Goal: Check status: Check status

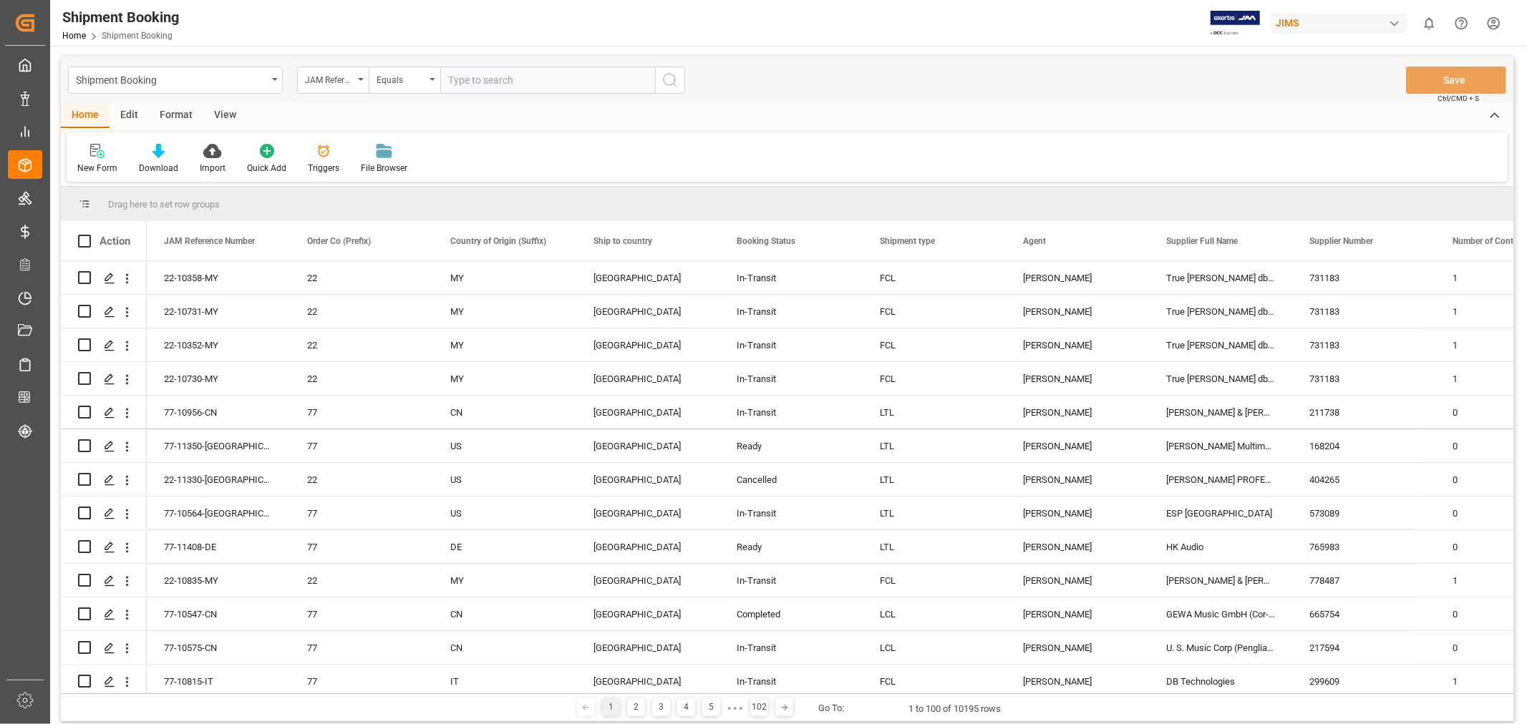
click at [484, 73] on input "text" at bounding box center [547, 80] width 215 height 27
paste input "77-11171-CN"
type input "77-11171-CN"
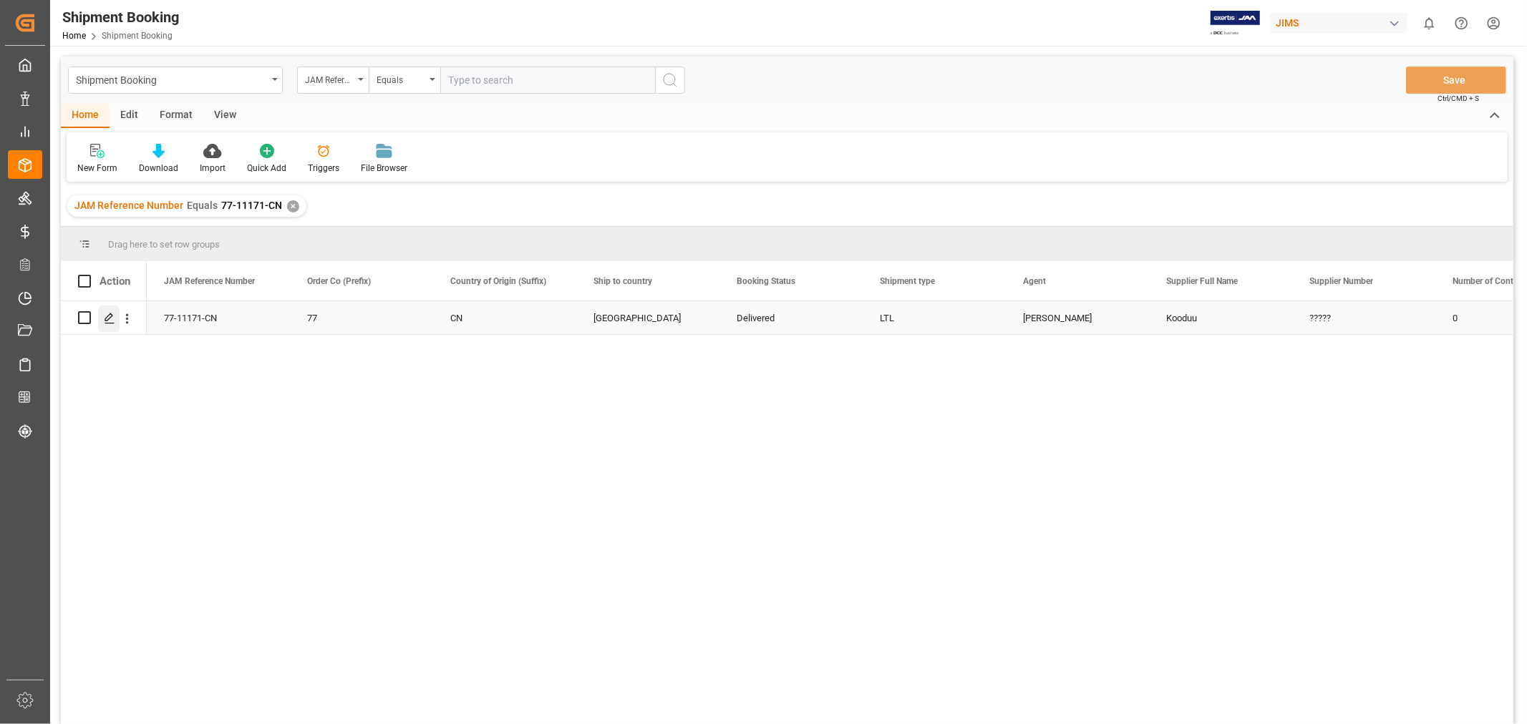
click at [111, 317] on icon "Press SPACE to select this row." at bounding box center [109, 318] width 11 height 11
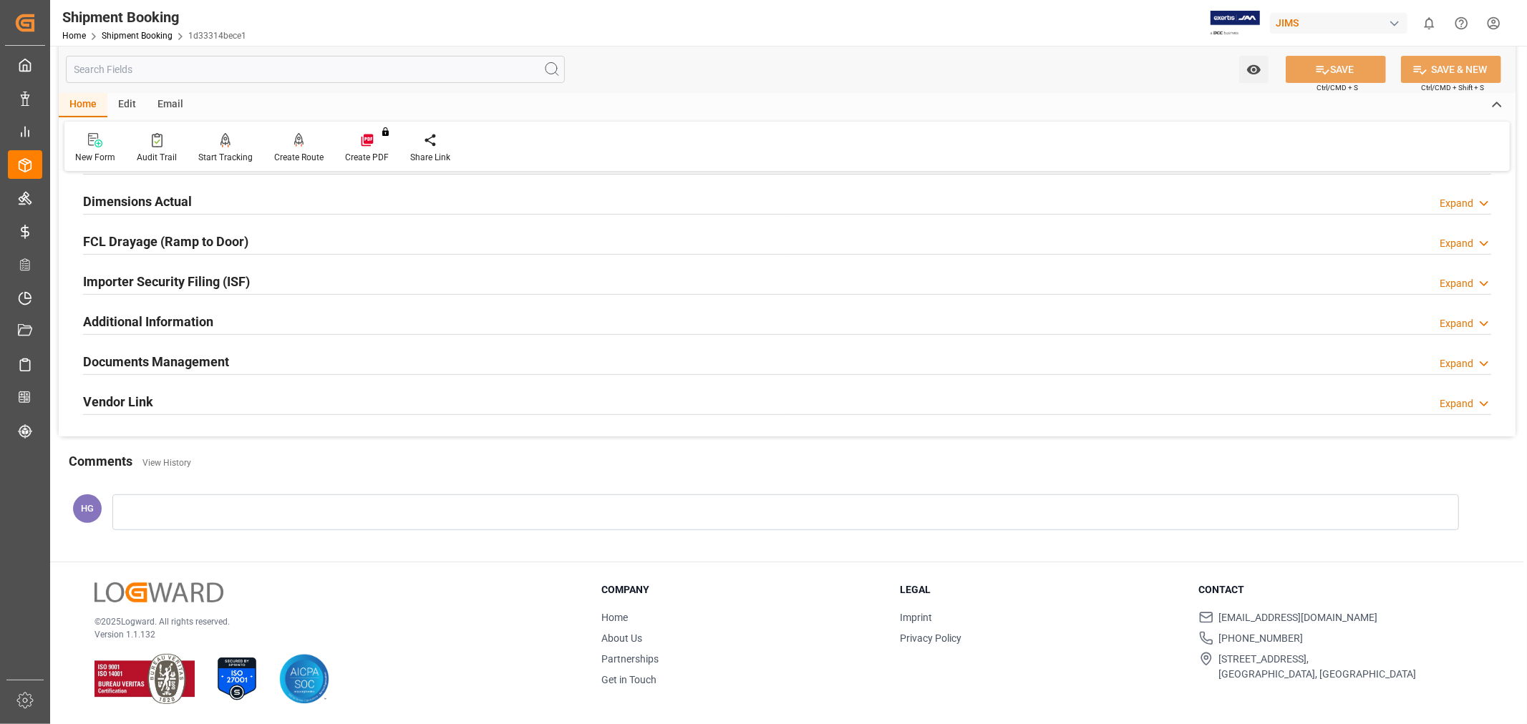
scroll to position [351, 0]
click at [170, 364] on h2 "Documents Management" at bounding box center [156, 361] width 146 height 19
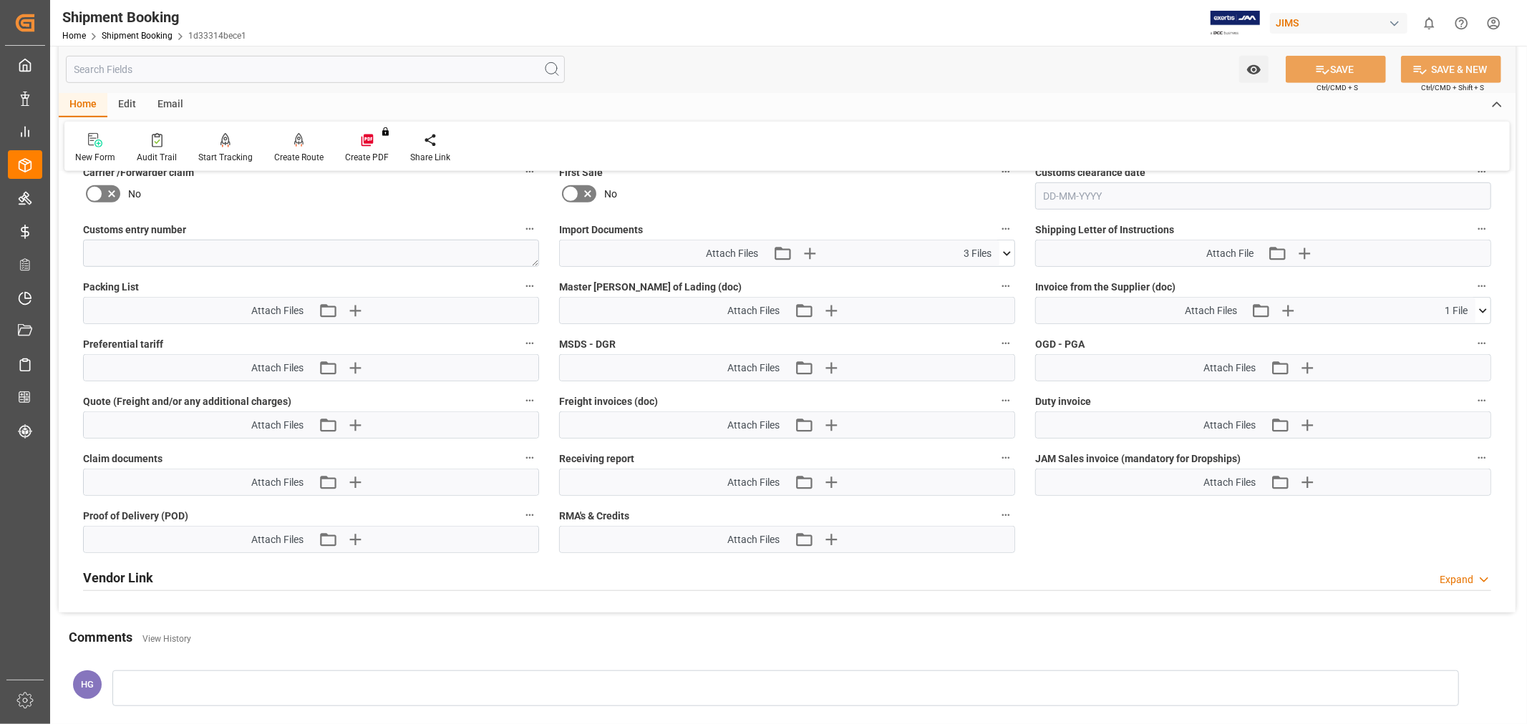
scroll to position [749, 0]
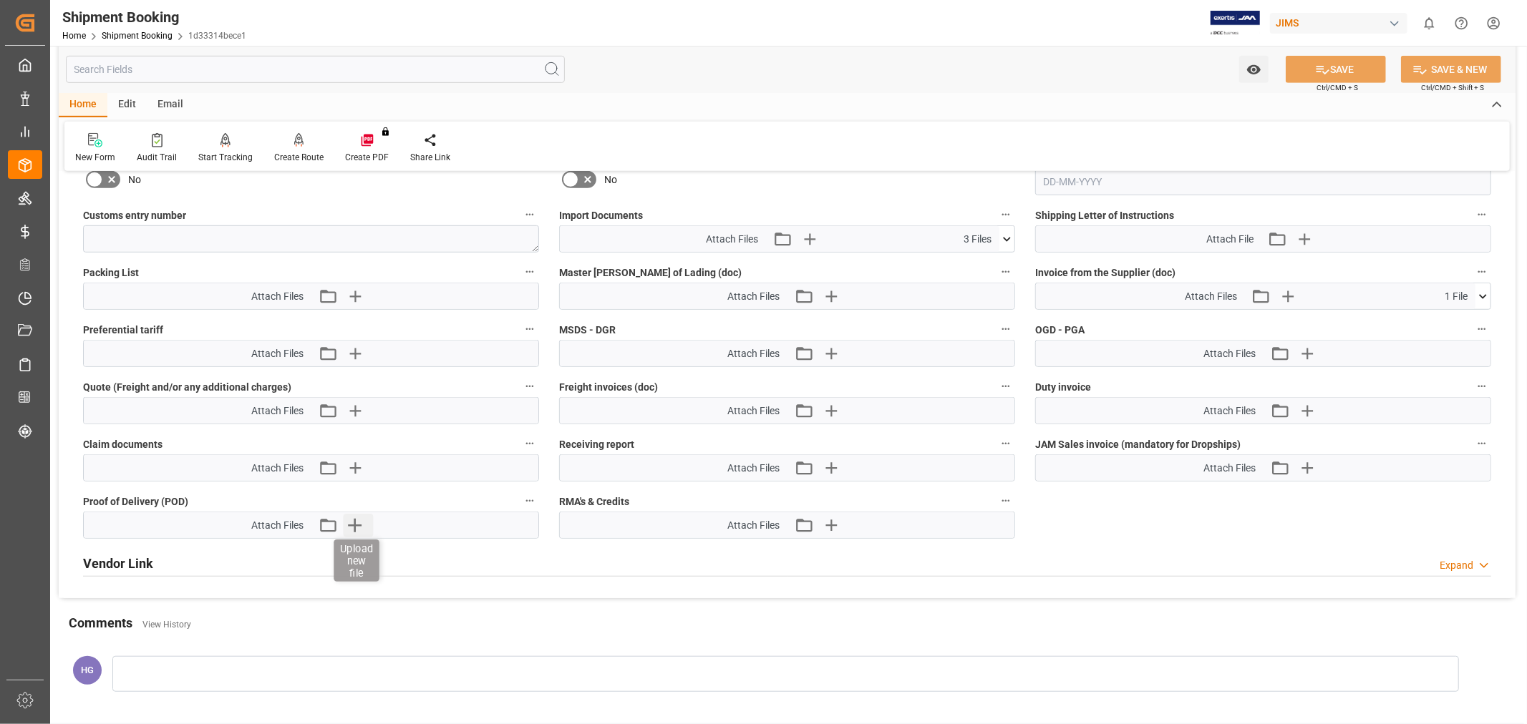
click at [359, 525] on icon "button" at bounding box center [354, 525] width 23 height 23
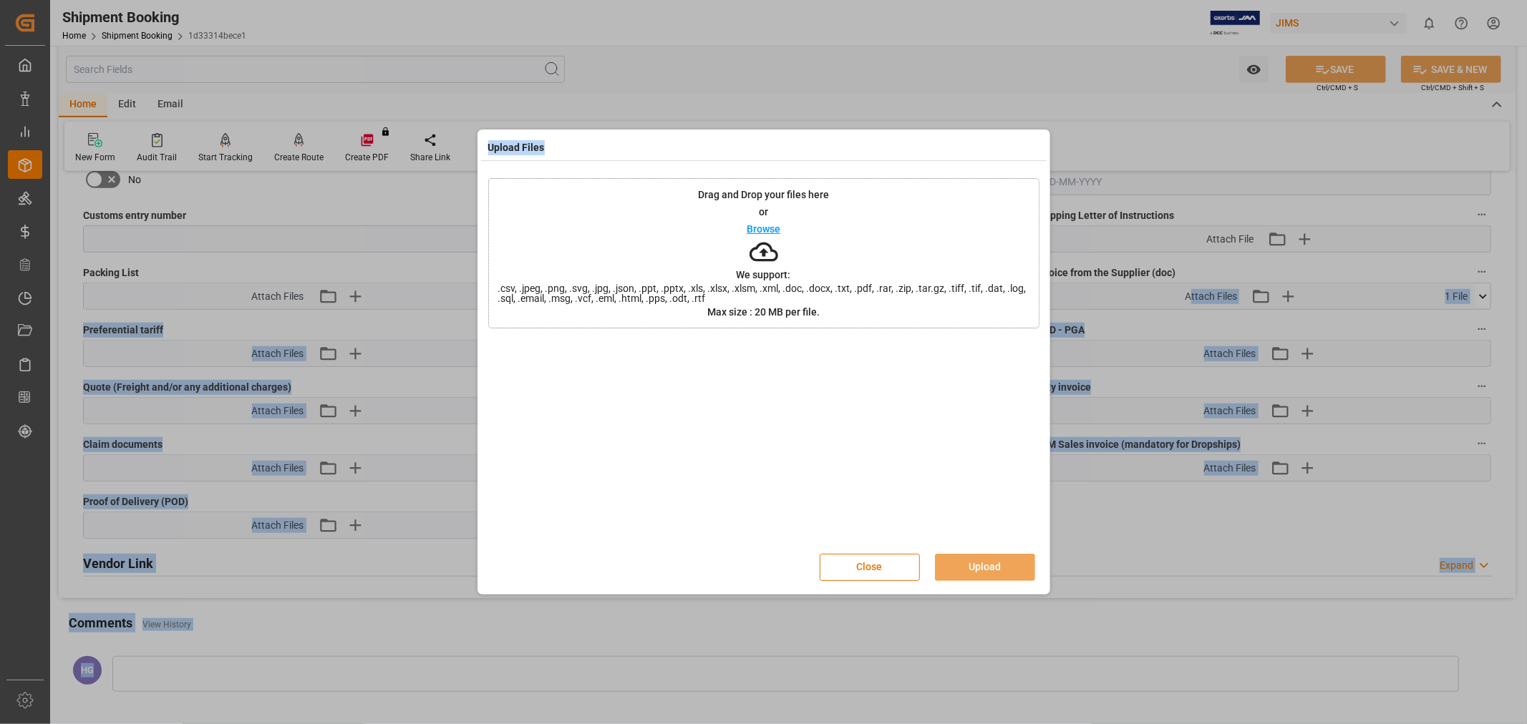
drag, startPoint x: 950, startPoint y: 54, endPoint x: 1970, endPoint y: 270, distance: 1042.3
click at [1526, 270] on html "Created by potrace 1.15, written by Peter Selinger 2001-2017 Created by potrace…" at bounding box center [763, 362] width 1527 height 724
click at [943, 557] on button "Upload" at bounding box center [985, 567] width 100 height 27
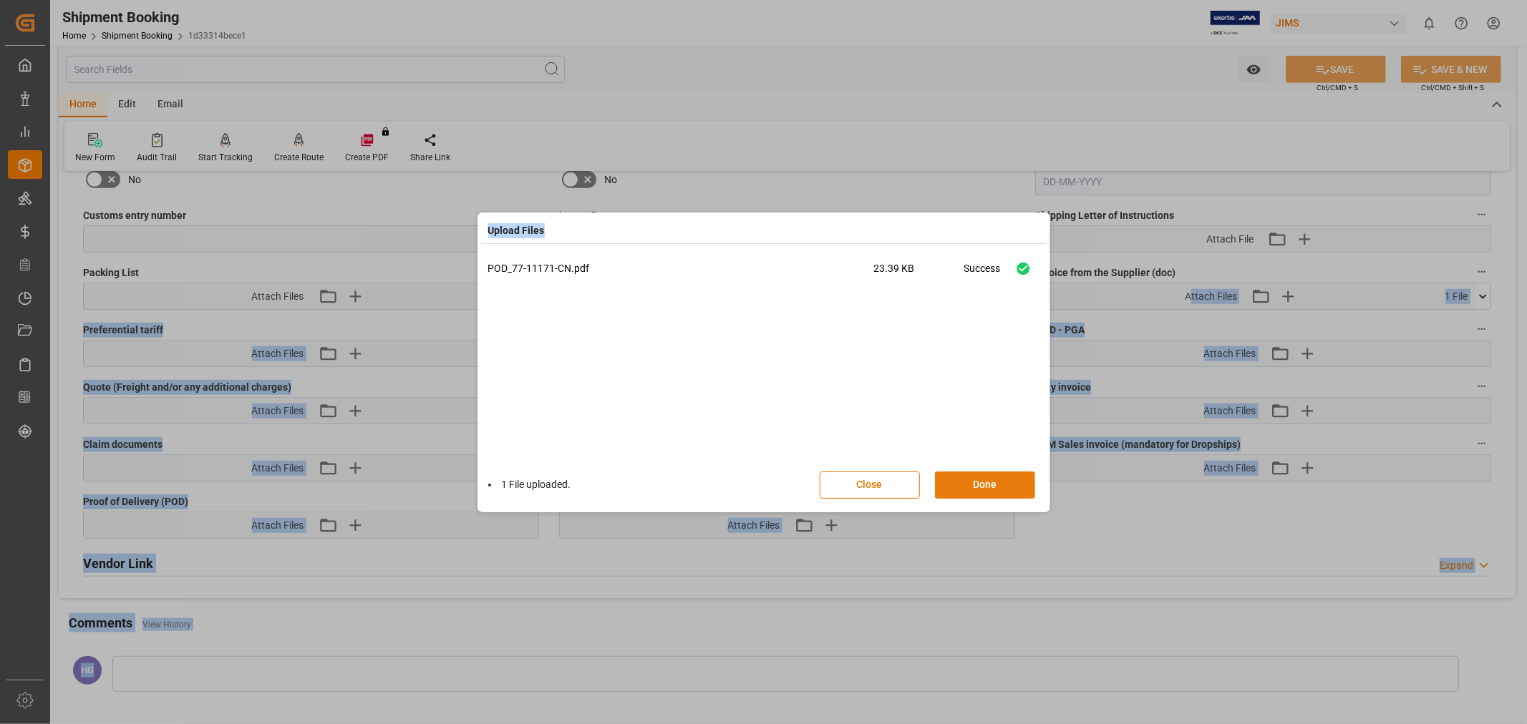
click at [999, 482] on button "Done" at bounding box center [985, 485] width 100 height 27
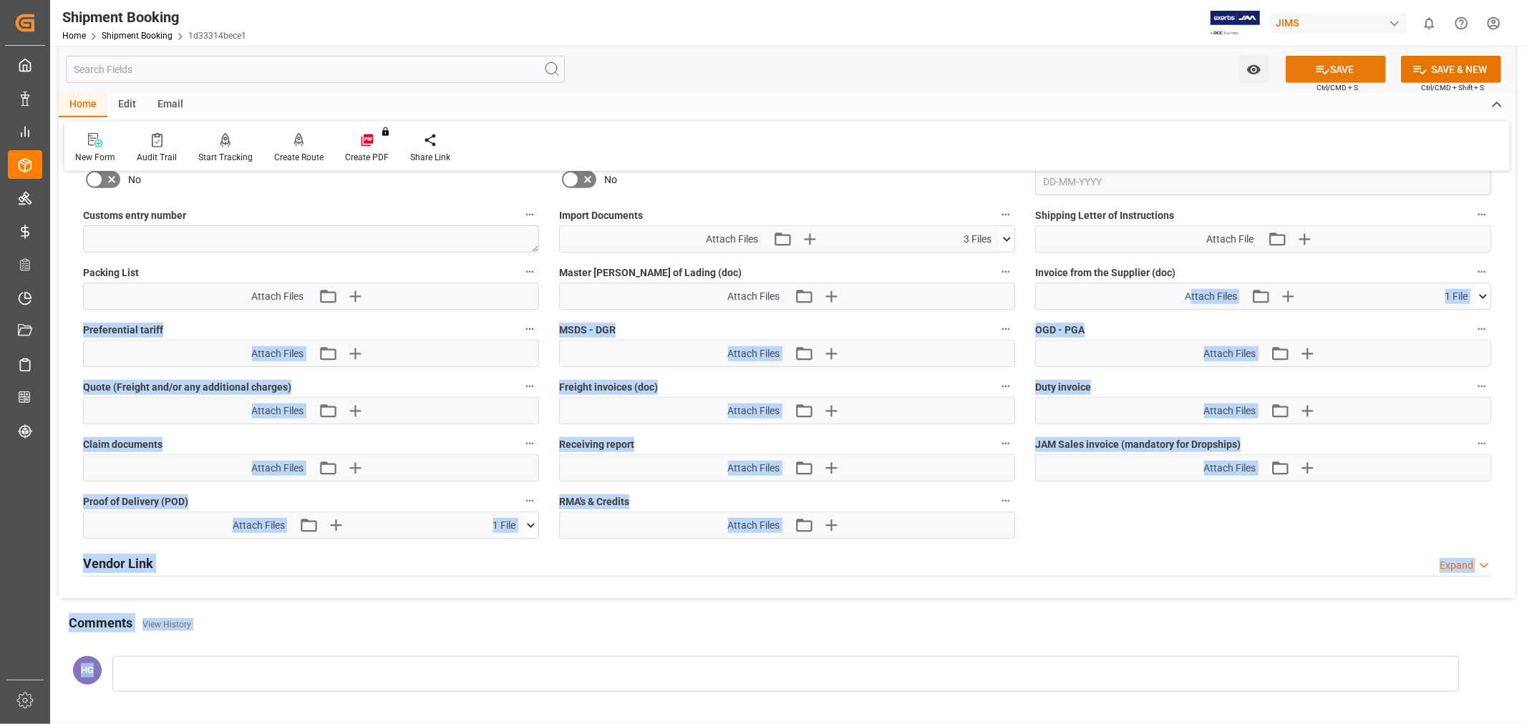
click at [1330, 63] on button "SAVE" at bounding box center [1335, 69] width 100 height 27
click at [925, 576] on div at bounding box center [787, 576] width 1408 height 1
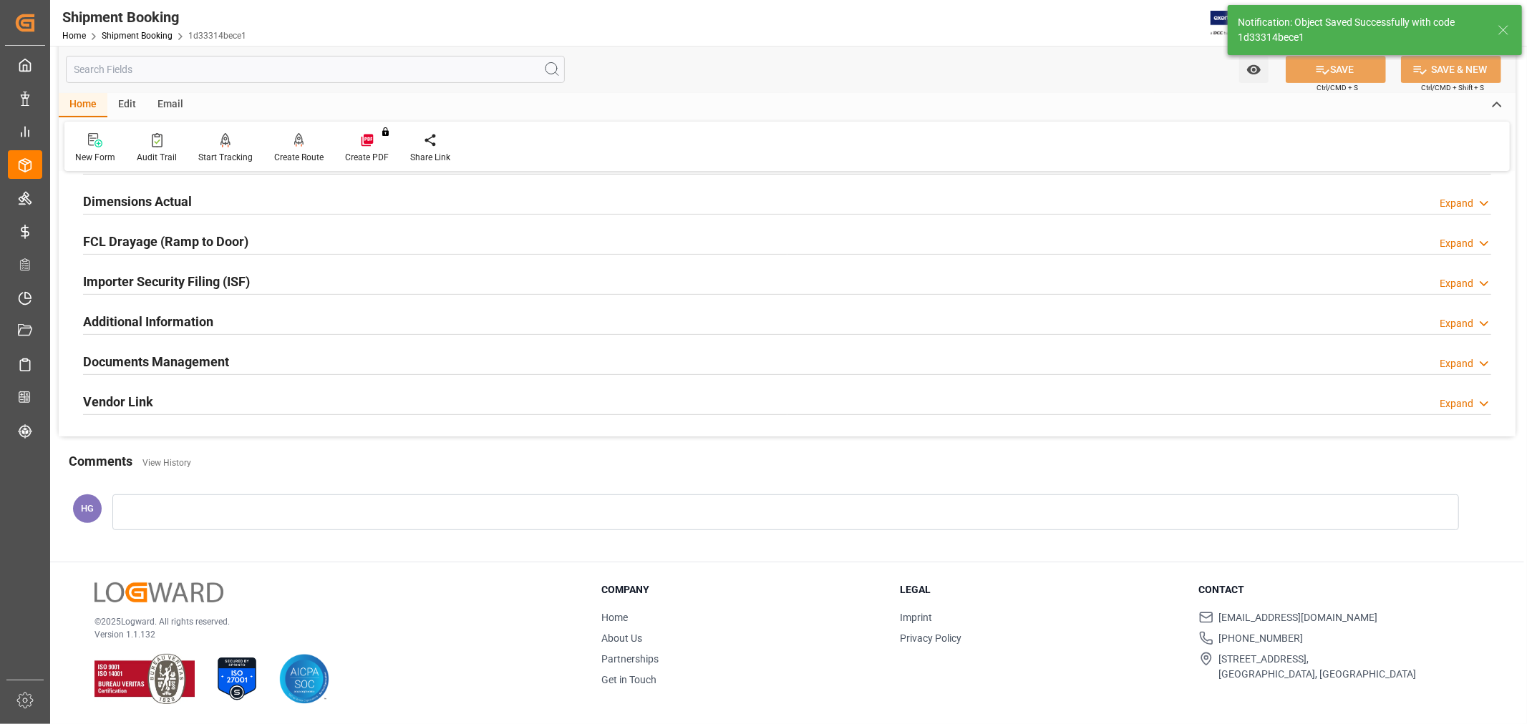
scroll to position [192, 0]
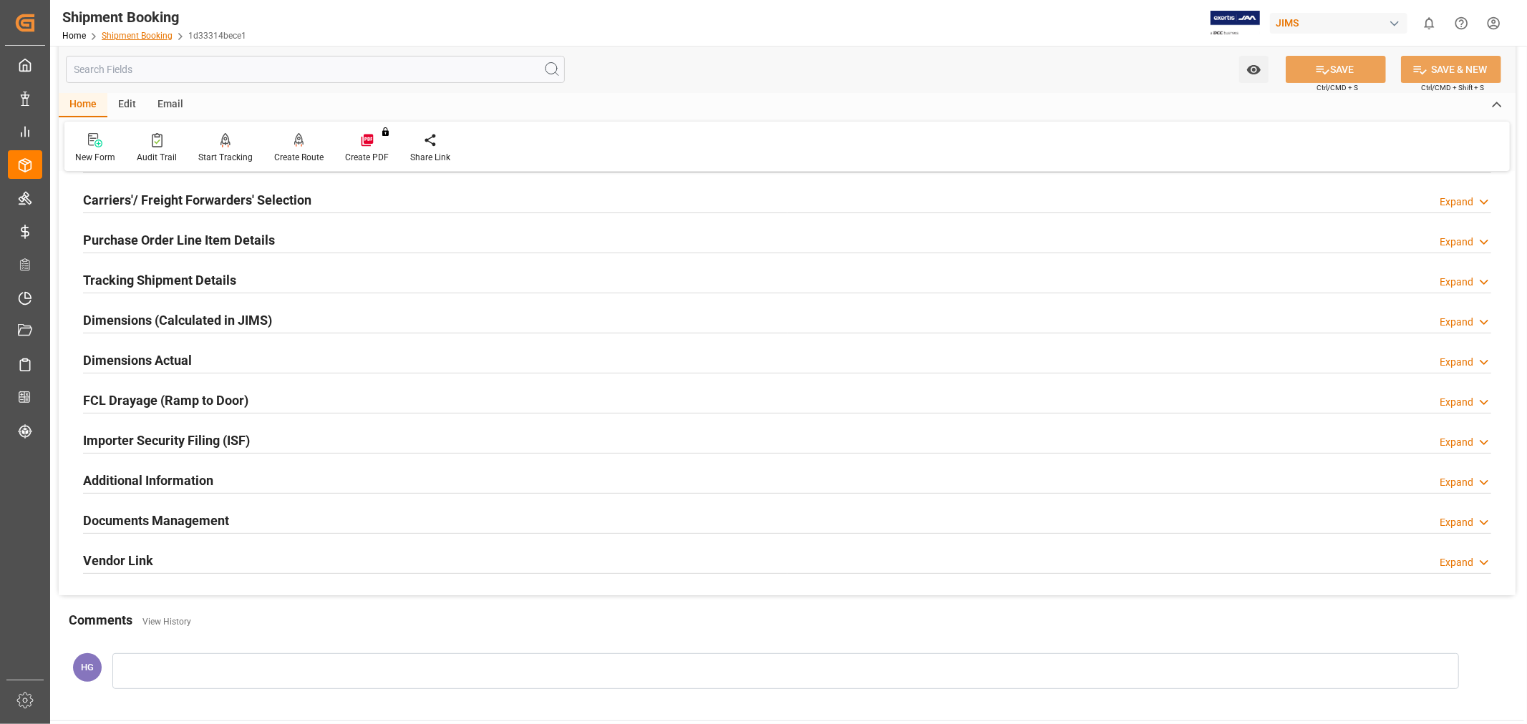
click at [145, 33] on link "Shipment Booking" at bounding box center [137, 36] width 71 height 10
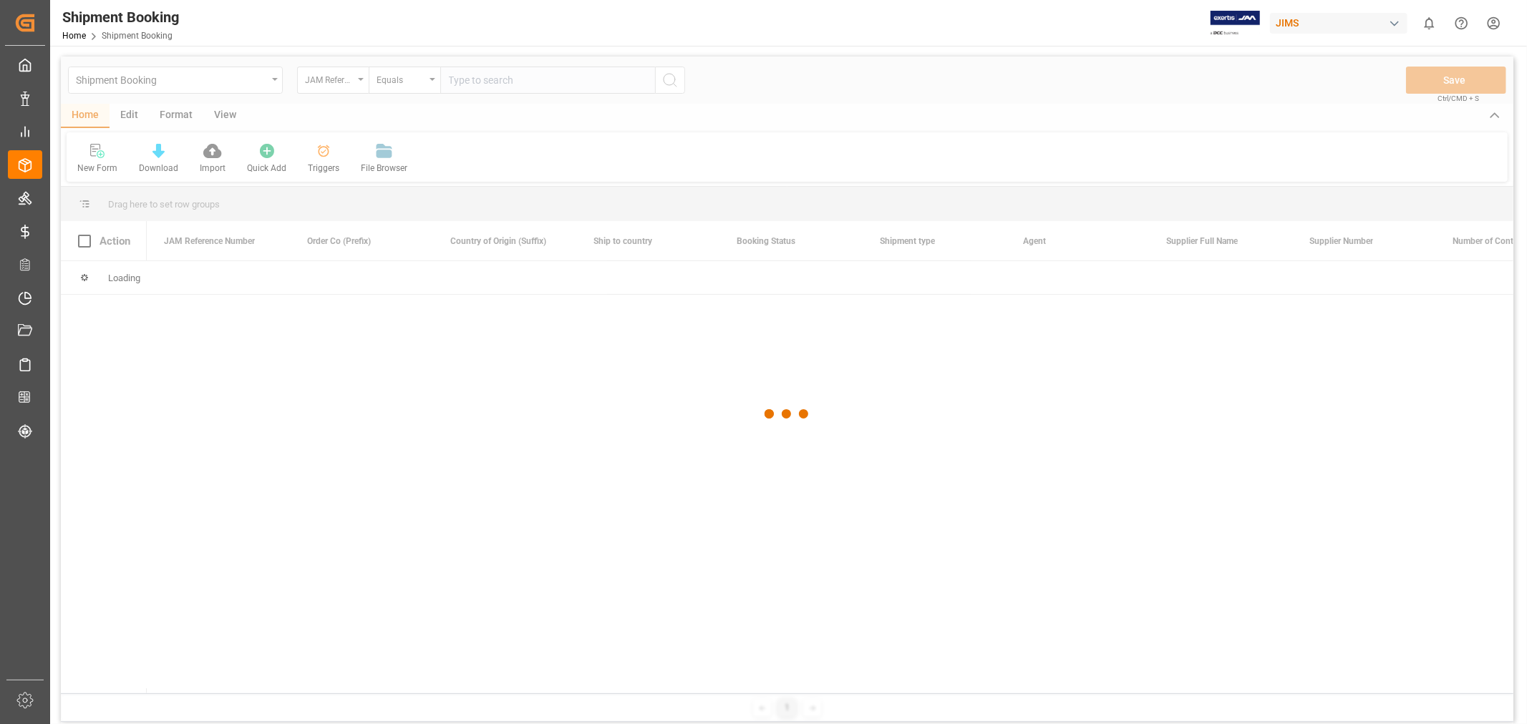
click at [489, 74] on div at bounding box center [787, 415] width 1452 height 716
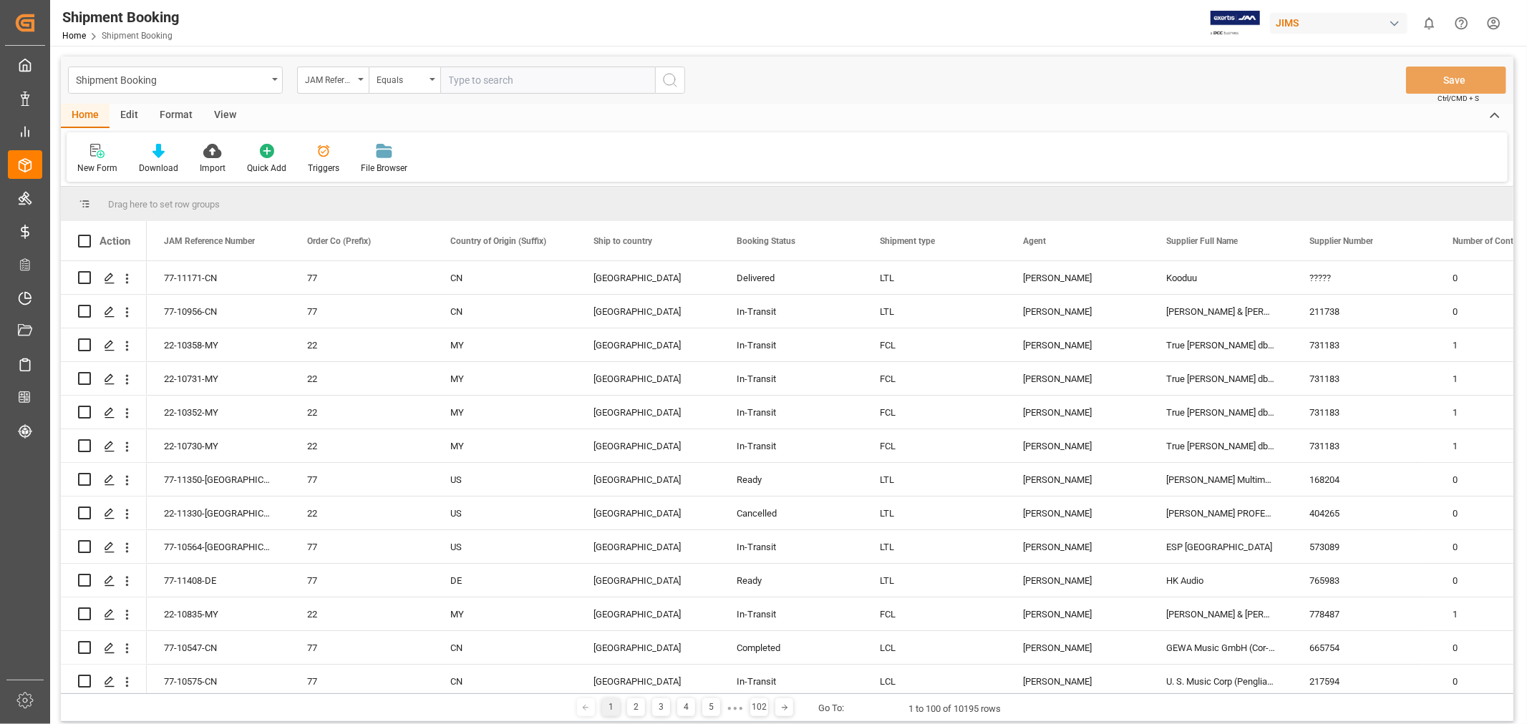
click at [490, 75] on input "text" at bounding box center [547, 80] width 215 height 27
type input "77-11399-US"
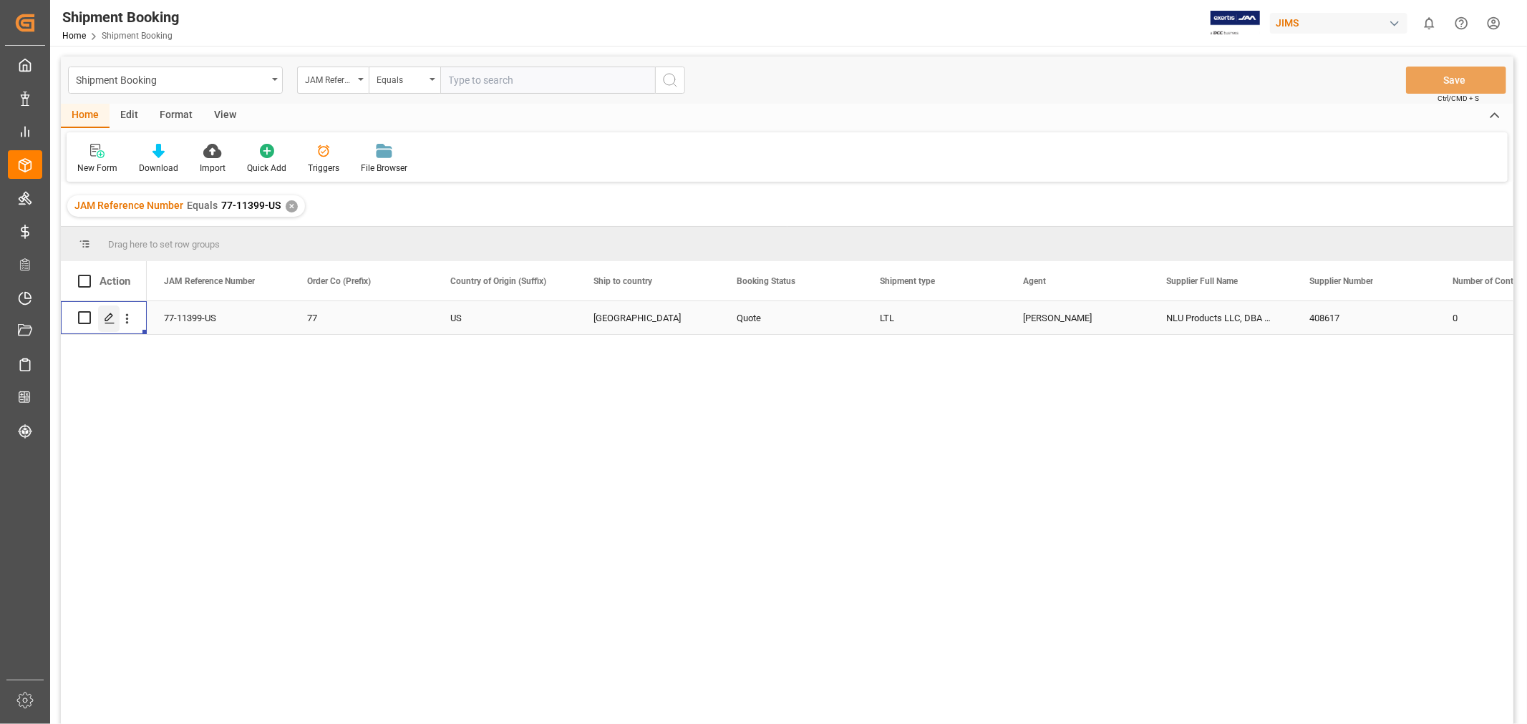
click at [105, 321] on icon "Press SPACE to select this row." at bounding box center [109, 318] width 11 height 11
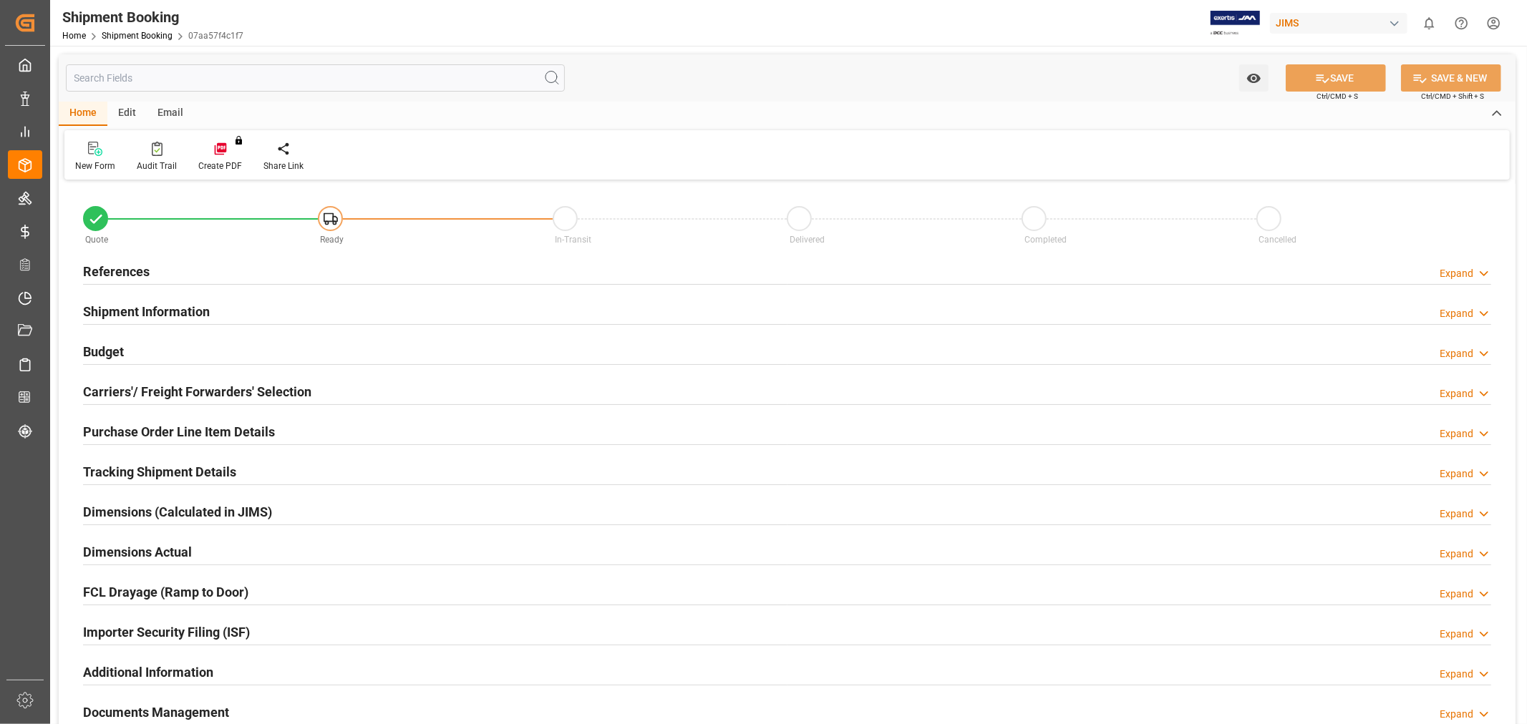
type input "0"
type input "[DATE]"
click at [92, 274] on h2 "References" at bounding box center [116, 271] width 67 height 19
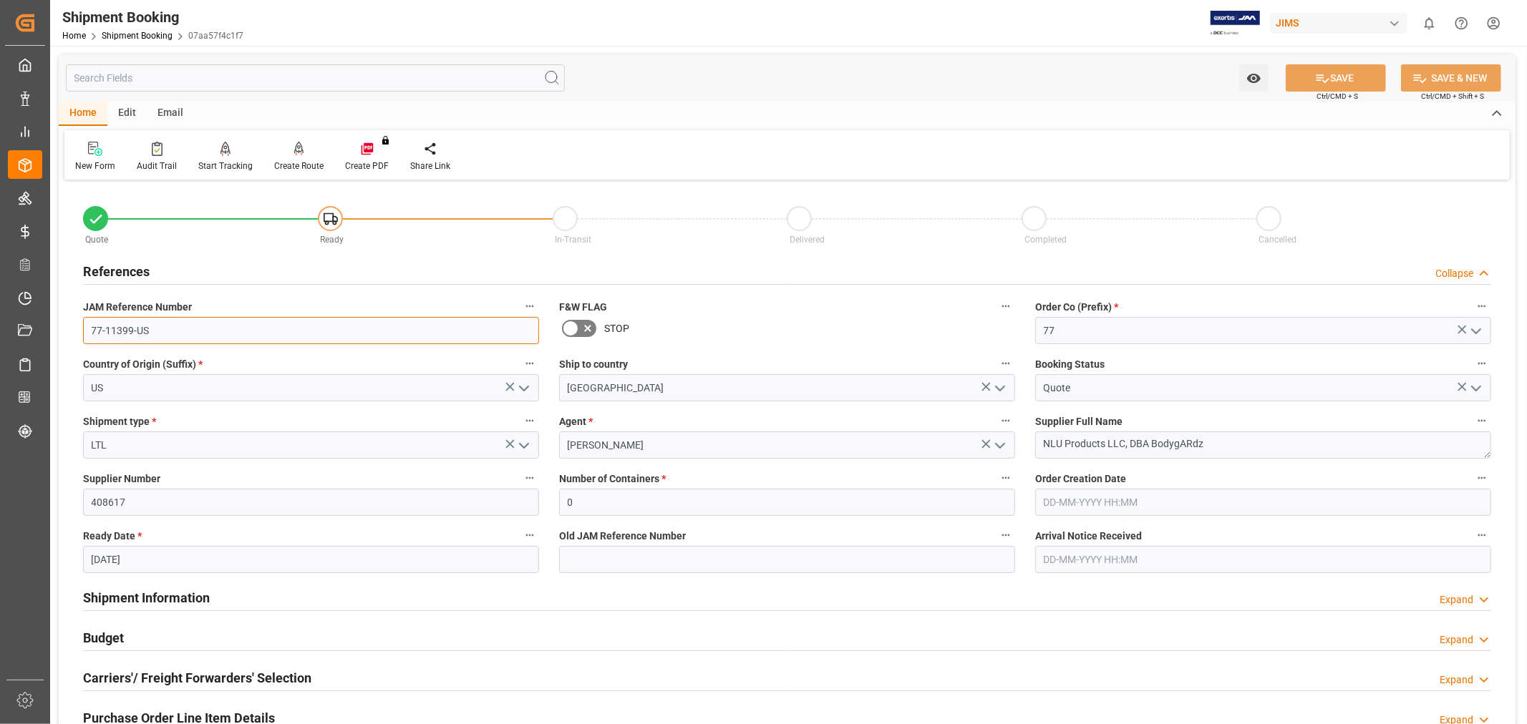
drag, startPoint x: 184, startPoint y: 330, endPoint x: 74, endPoint y: 313, distance: 110.8
click at [74, 313] on div "JAM Reference Number 77-11399-US" at bounding box center [311, 320] width 476 height 57
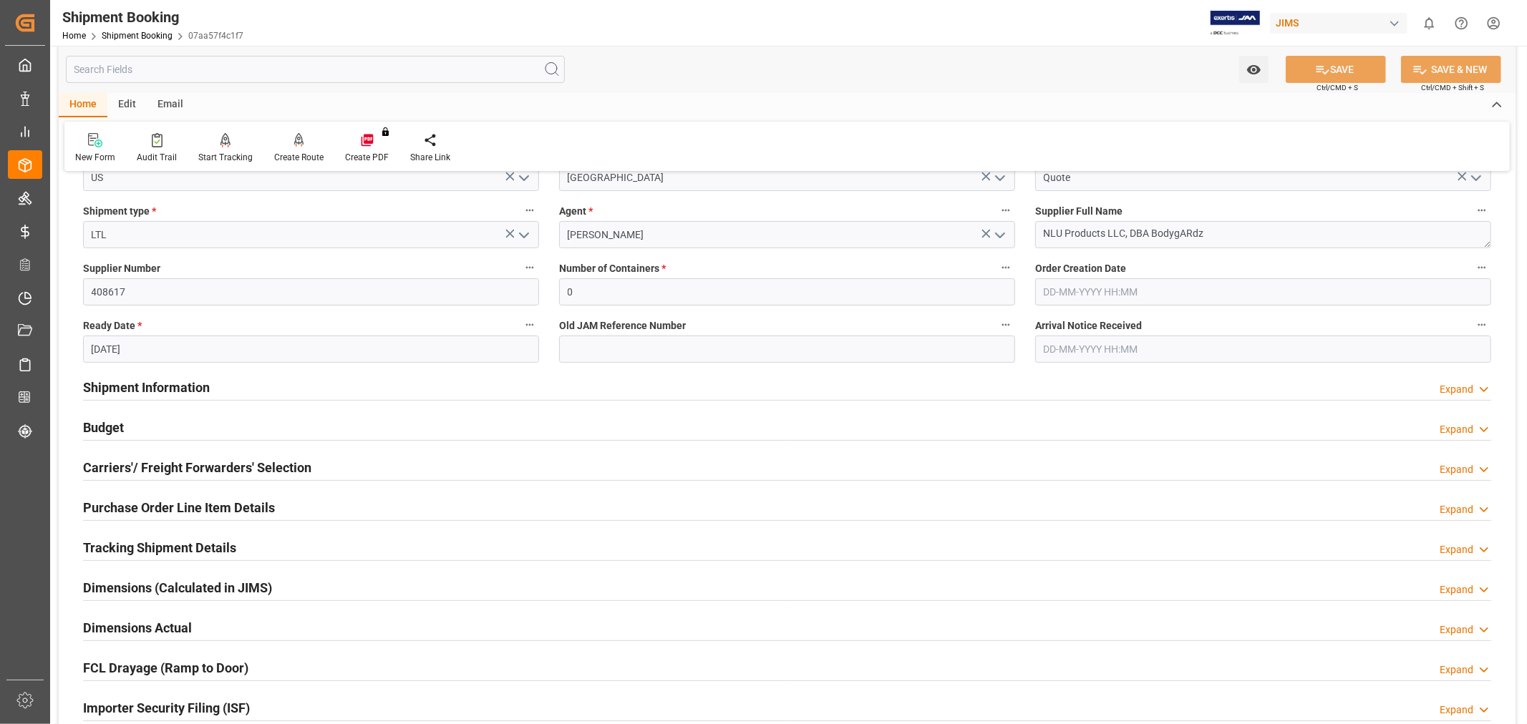
scroll to position [238, 0]
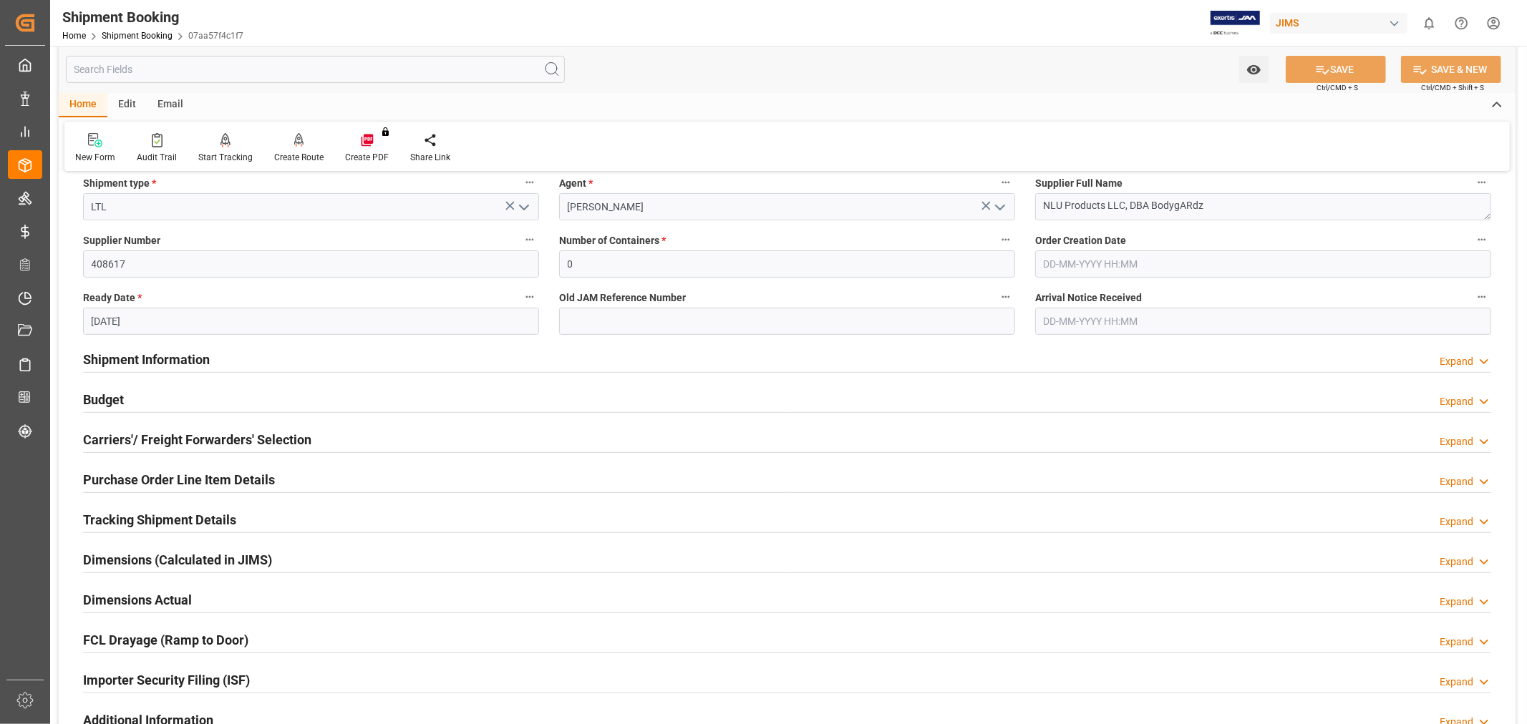
click at [196, 519] on h2 "Tracking Shipment Details" at bounding box center [159, 519] width 153 height 19
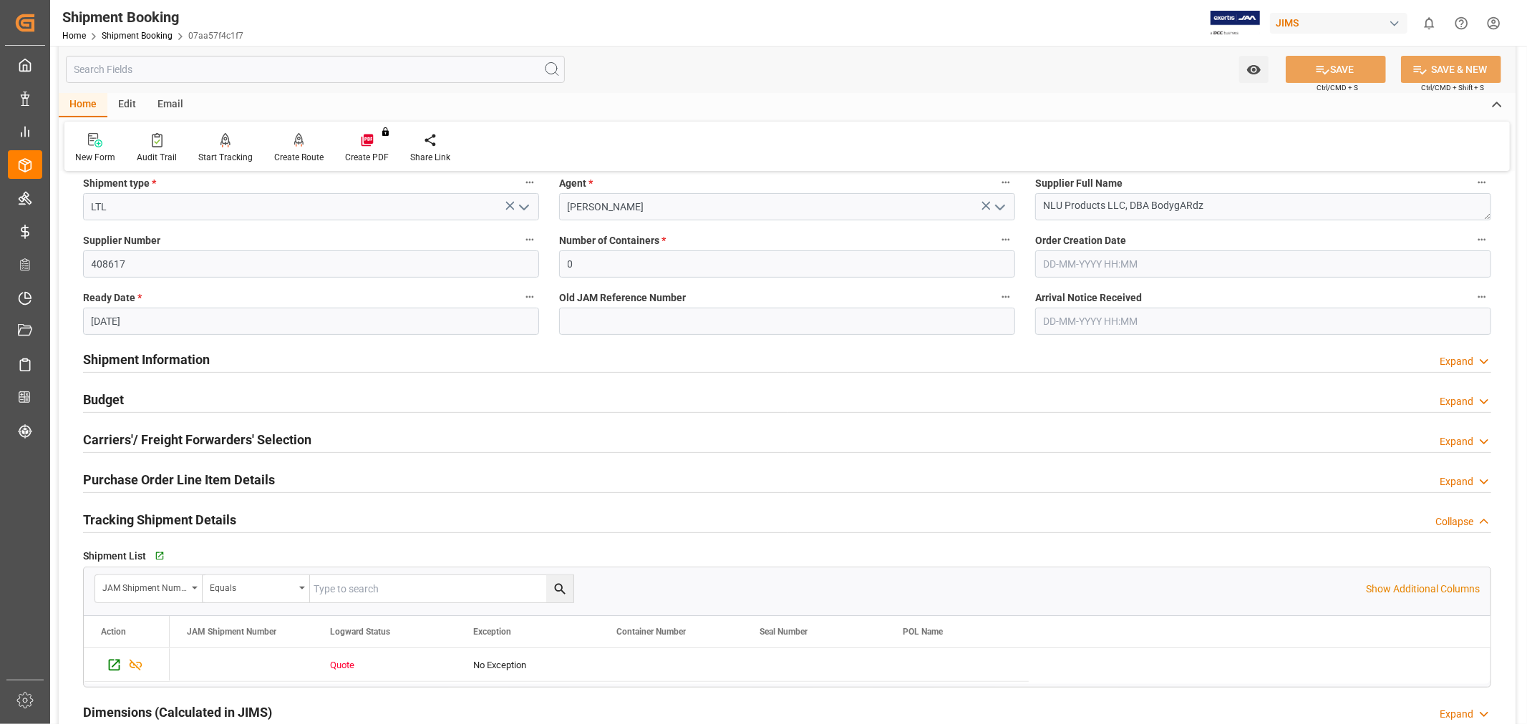
click at [152, 550] on div "Go to Shipment Tracking Grid" at bounding box center [306, 555] width 311 height 21
click at [159, 553] on icon "button" at bounding box center [158, 556] width 12 height 12
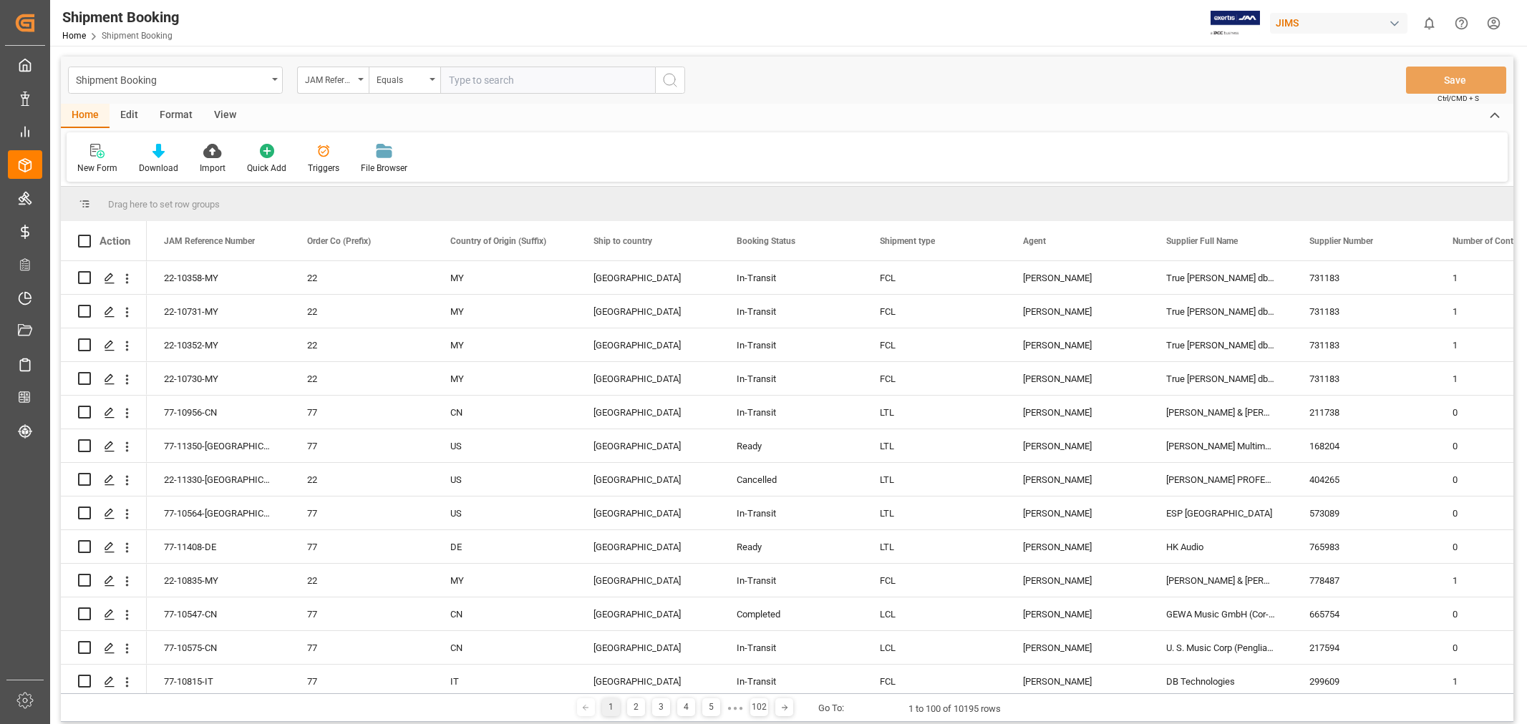
click at [507, 87] on input "text" at bounding box center [547, 80] width 215 height 27
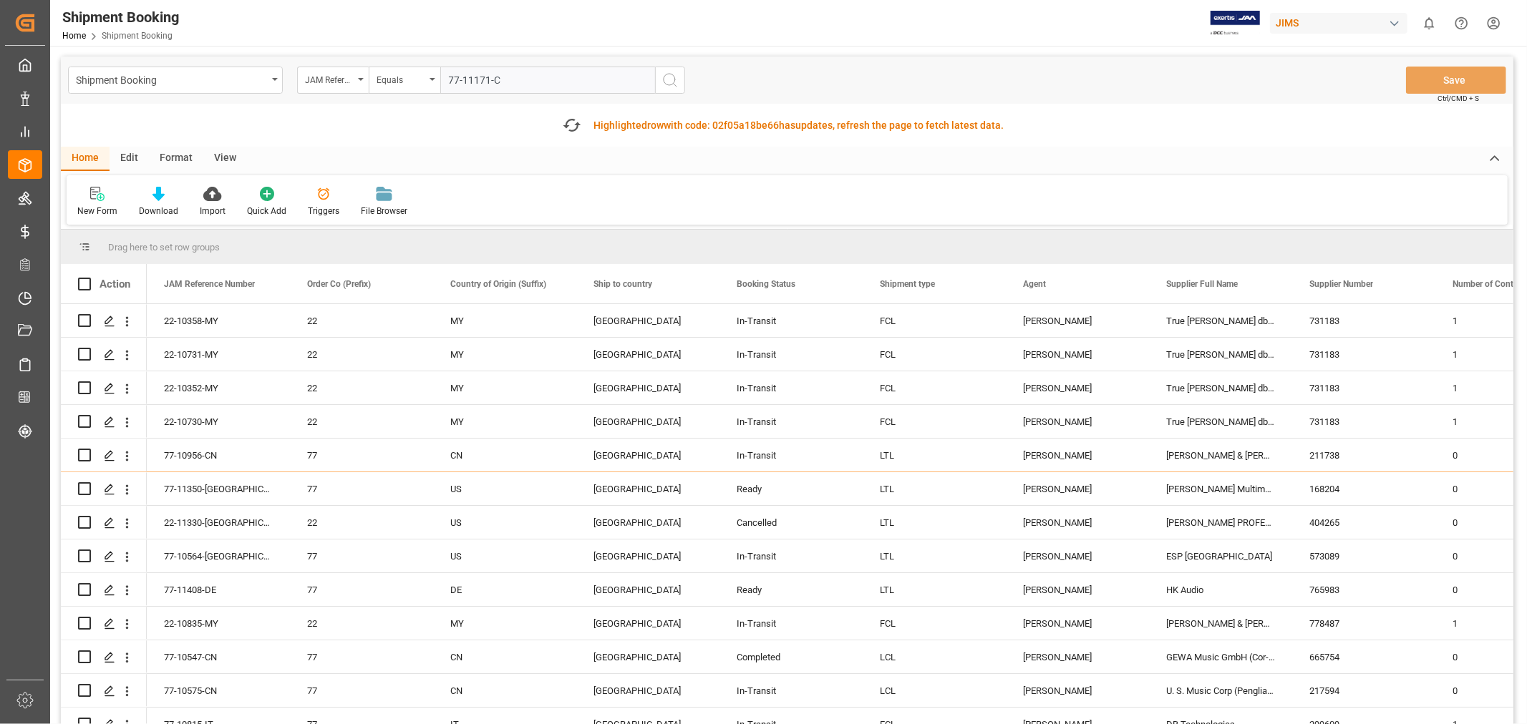
type input "77-11171-CN"
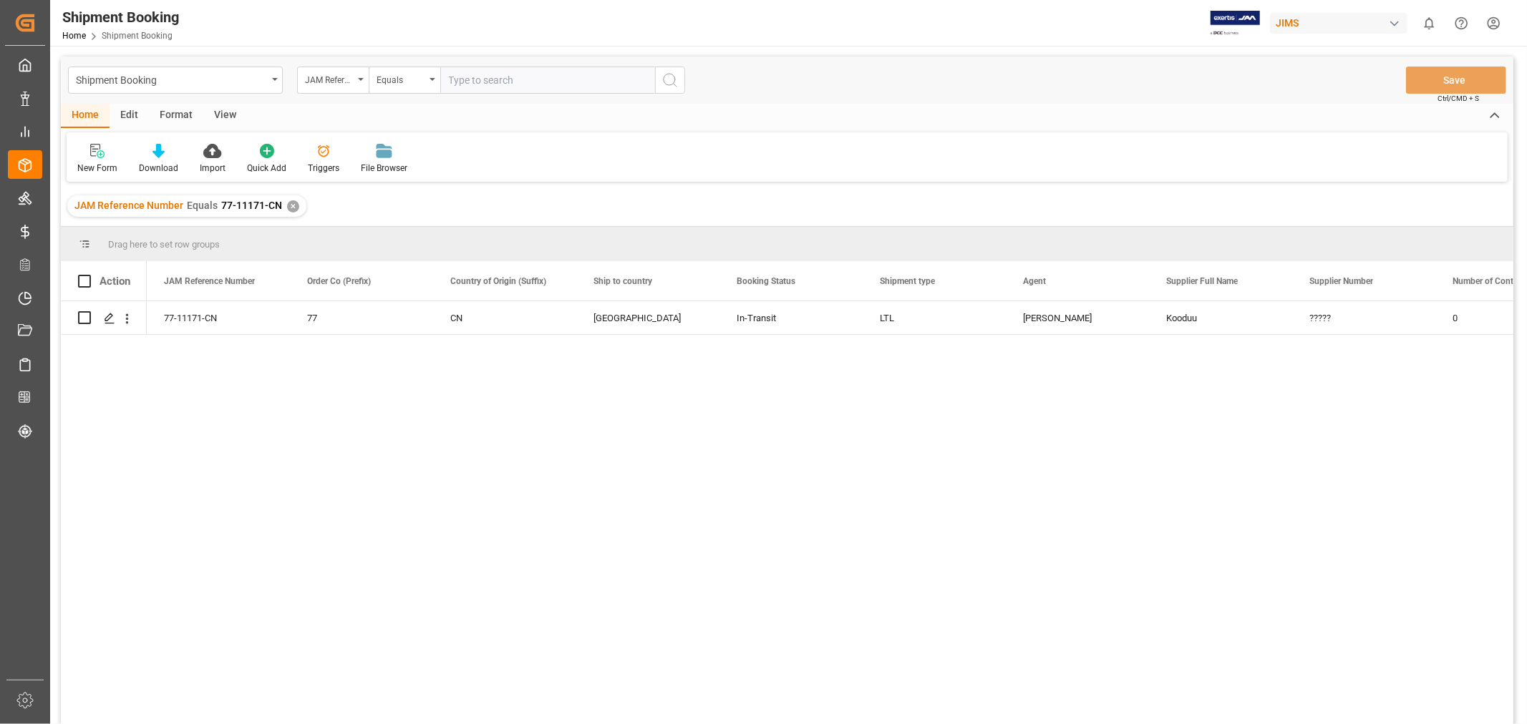
click at [222, 110] on div "View" at bounding box center [225, 116] width 44 height 24
click at [102, 160] on div "Default" at bounding box center [91, 158] width 49 height 31
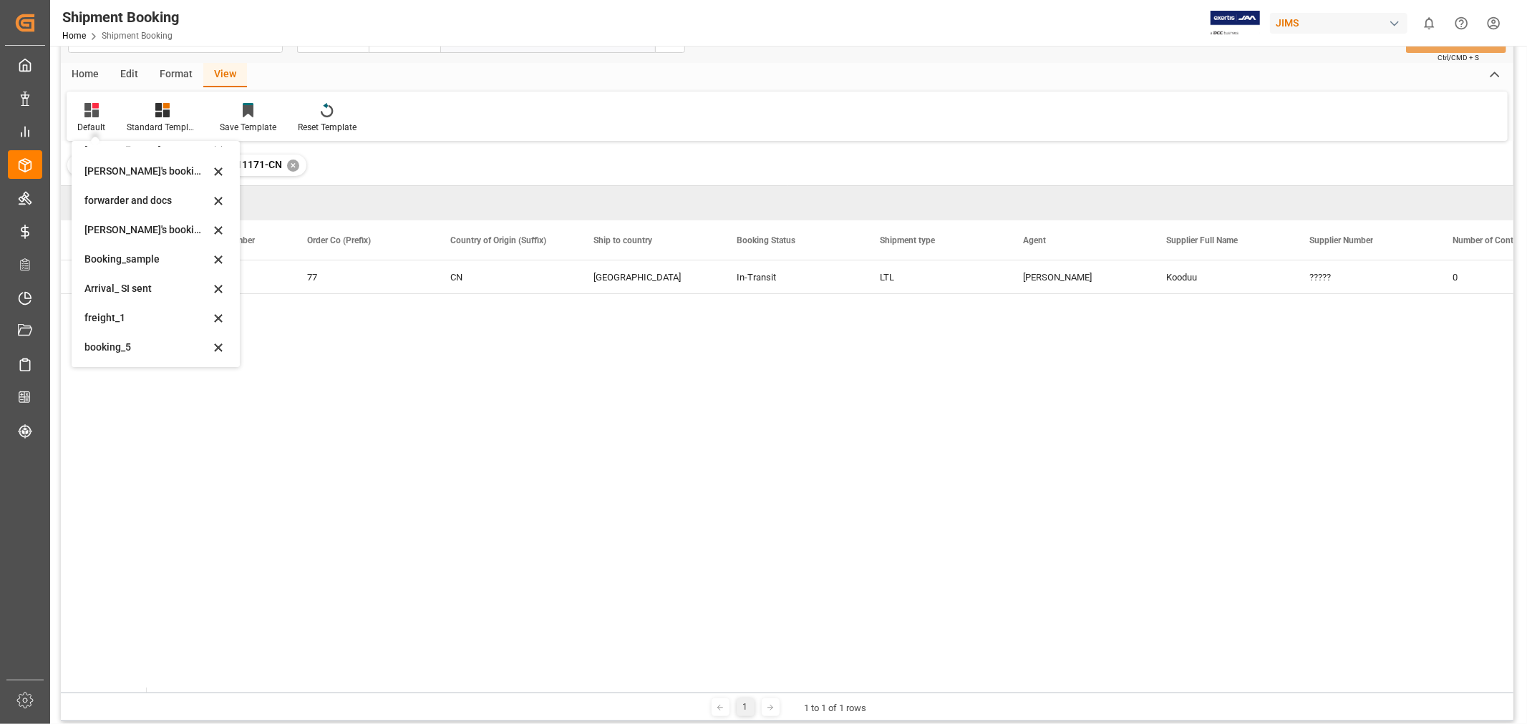
scroll to position [79, 0]
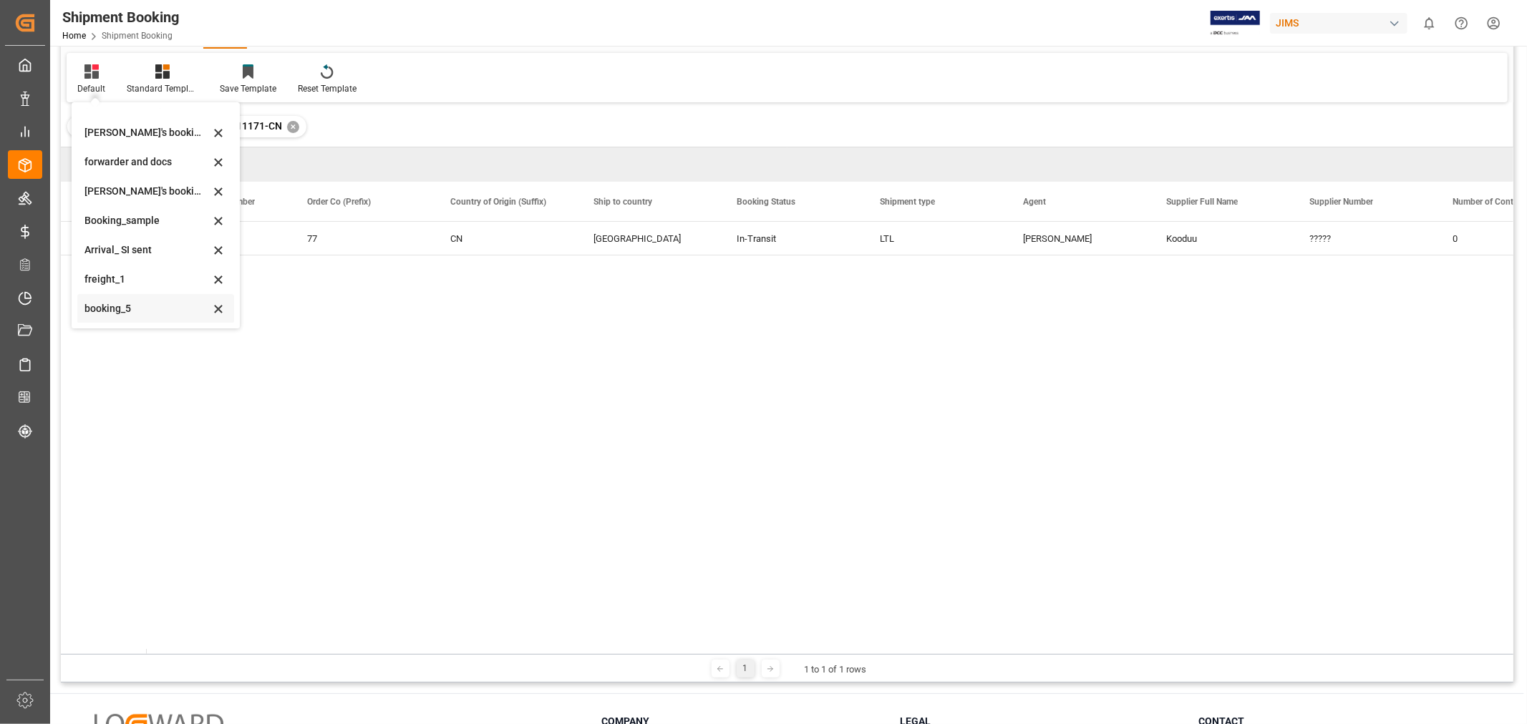
click at [142, 303] on div "booking_5" at bounding box center [146, 308] width 125 height 15
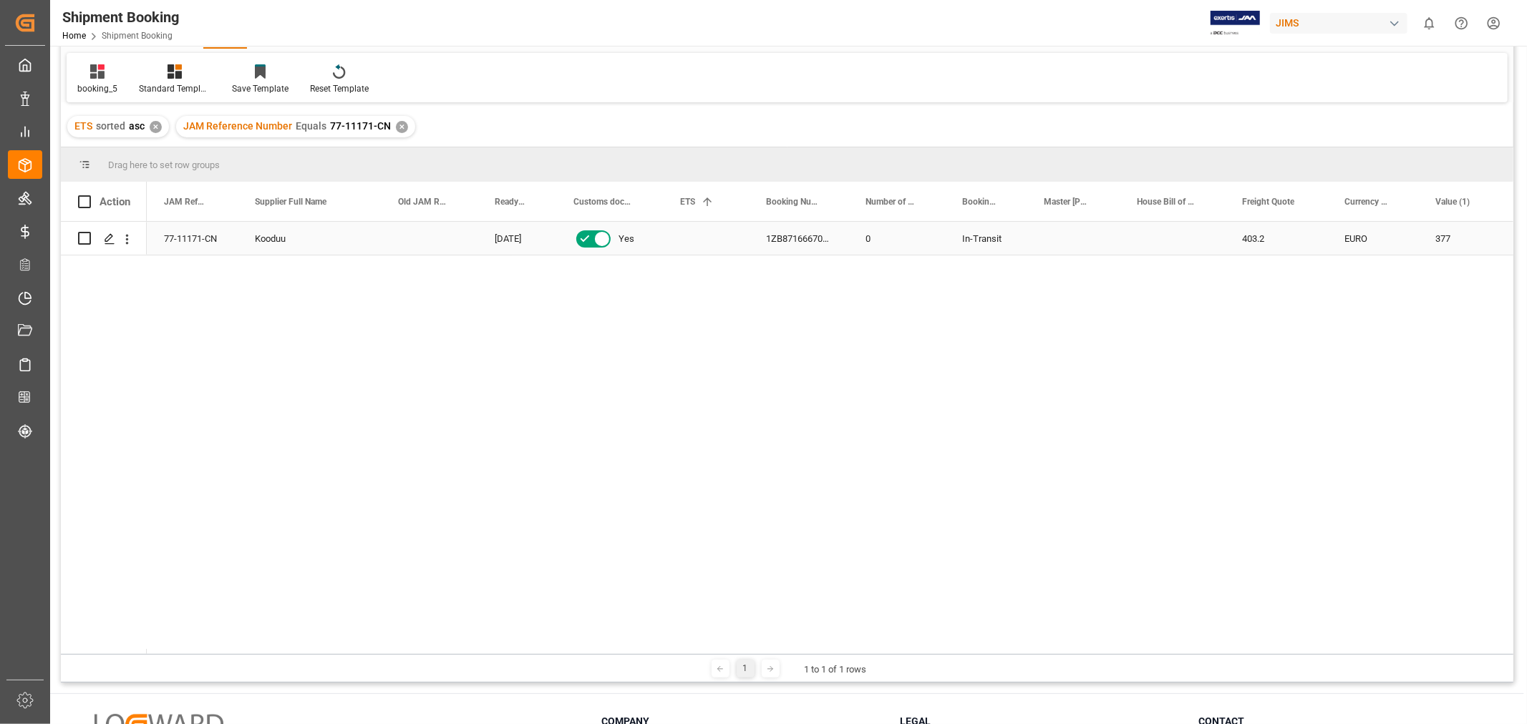
click at [1308, 249] on div "403.2" at bounding box center [1276, 238] width 102 height 33
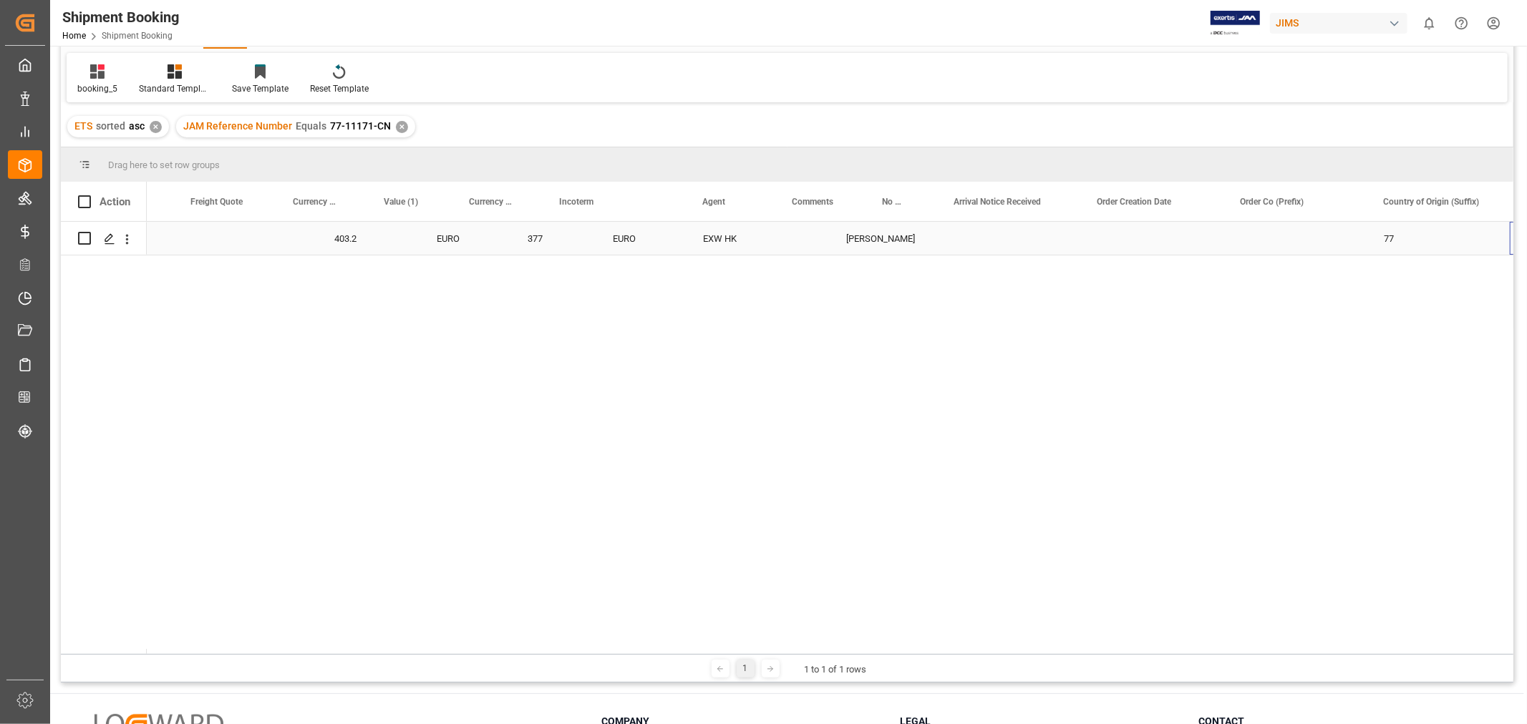
scroll to position [0, 1051]
click at [95, 89] on div "booking_5" at bounding box center [97, 88] width 40 height 13
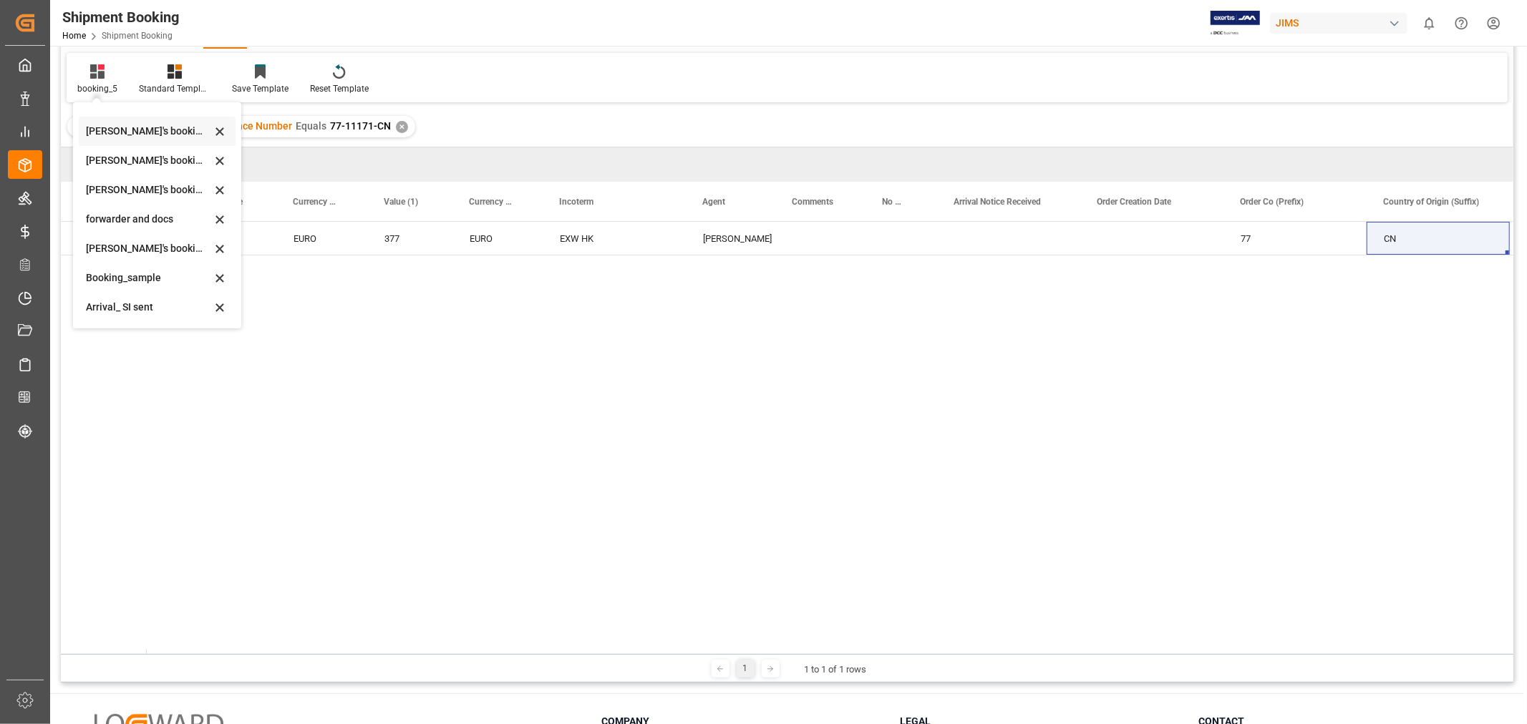
scroll to position [0, 0]
click at [423, 333] on div "403.2 EURO 377 EURO EXW HK HuiXin Gao 77 CN" at bounding box center [830, 438] width 1366 height 432
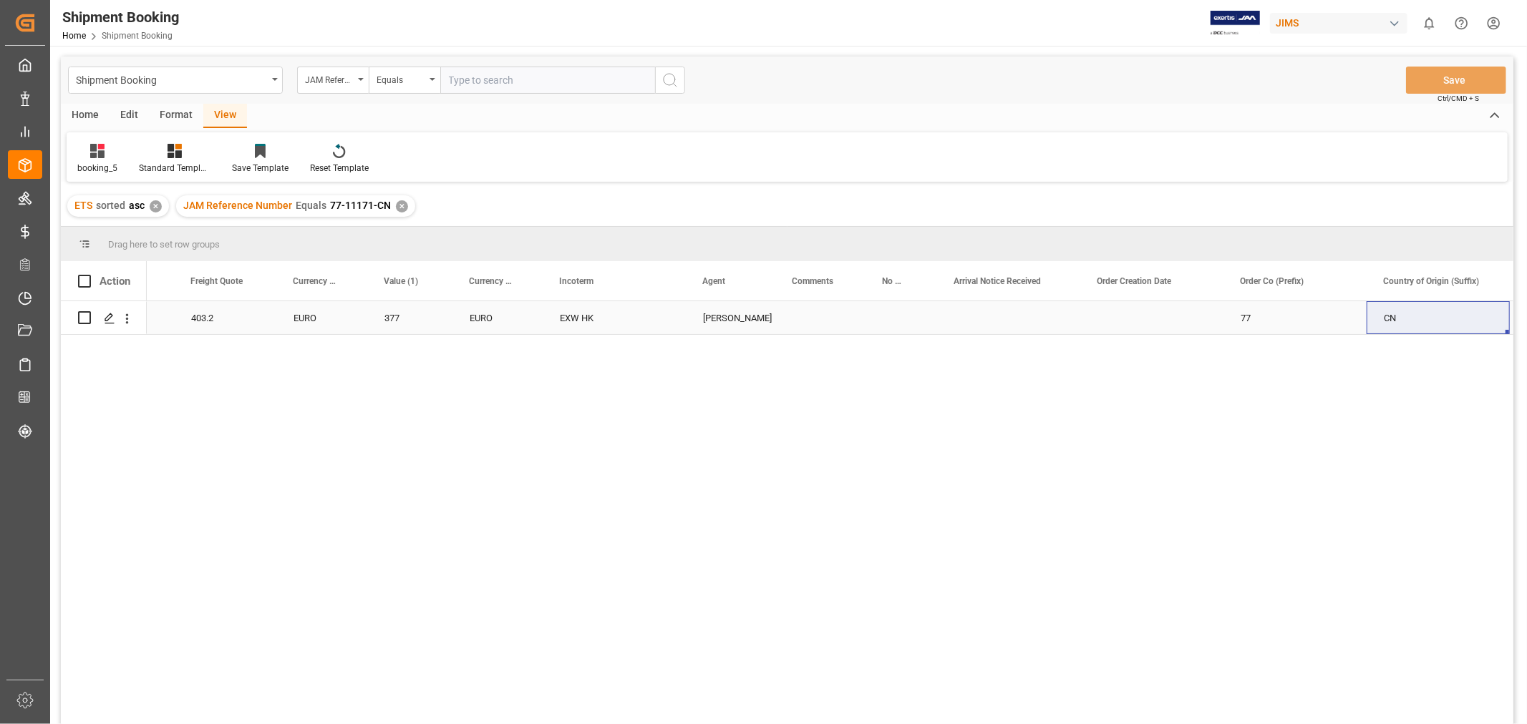
click at [321, 324] on div "EURO" at bounding box center [321, 317] width 91 height 33
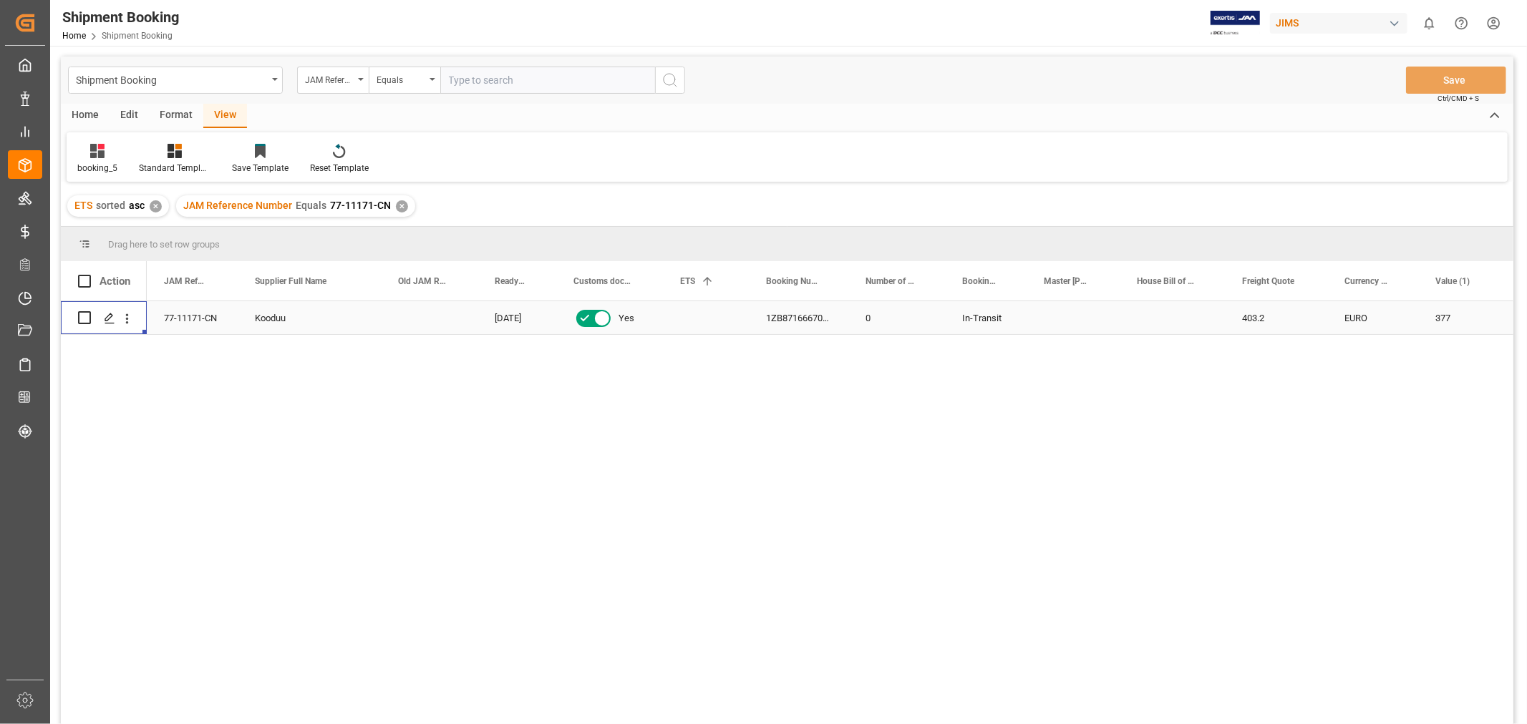
click at [184, 316] on div "77-11171-CN" at bounding box center [192, 317] width 91 height 33
click at [244, 83] on div "Shipment Booking" at bounding box center [171, 79] width 191 height 18
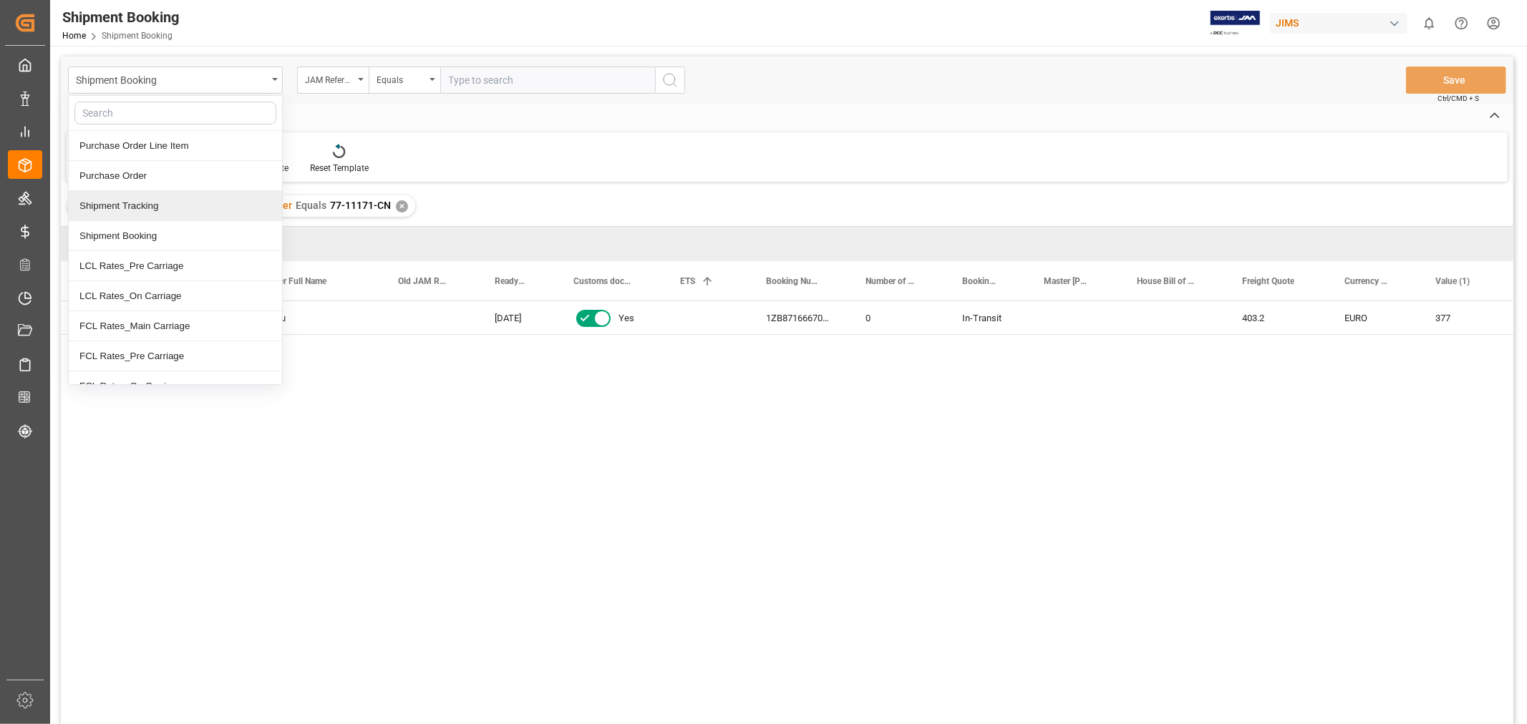
click at [172, 209] on div "Shipment Tracking" at bounding box center [175, 206] width 213 height 30
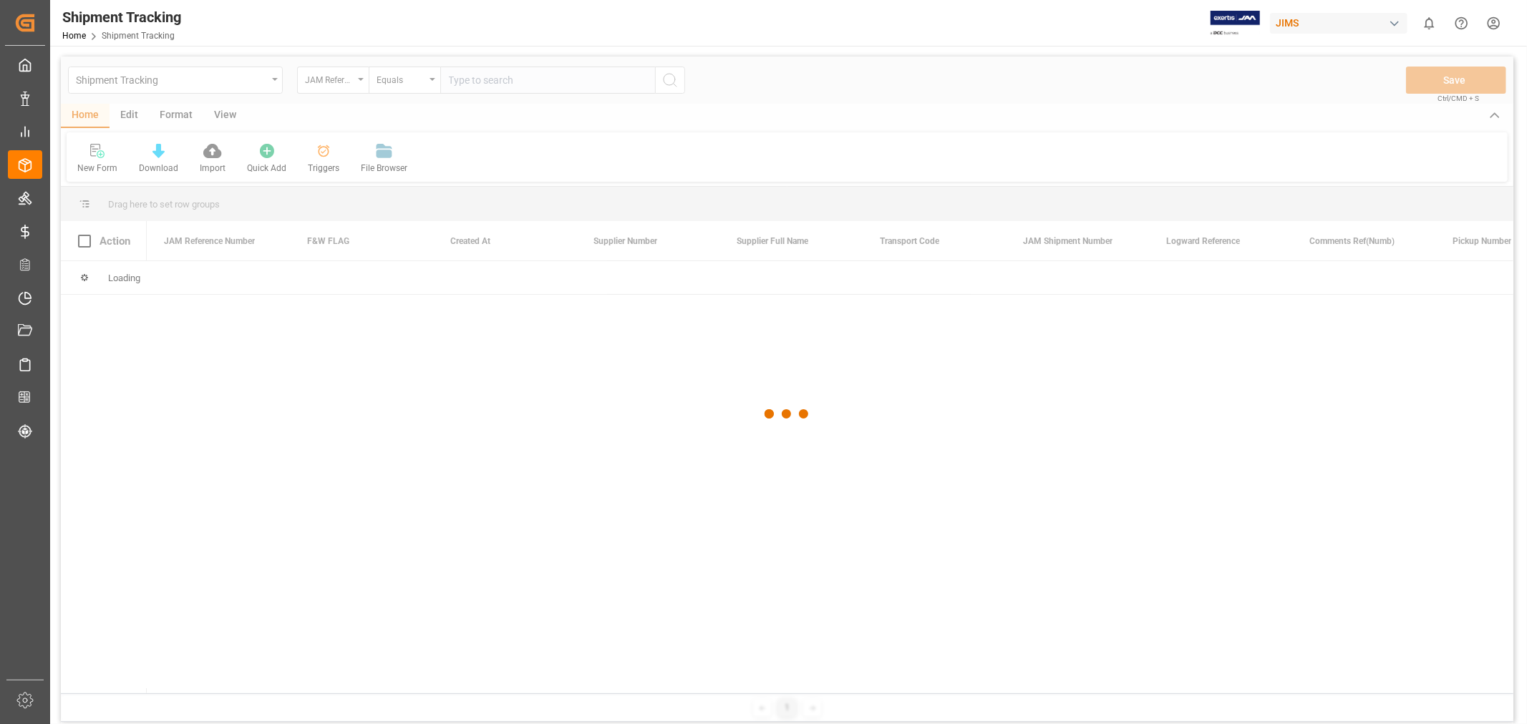
click at [483, 73] on div at bounding box center [787, 415] width 1452 height 716
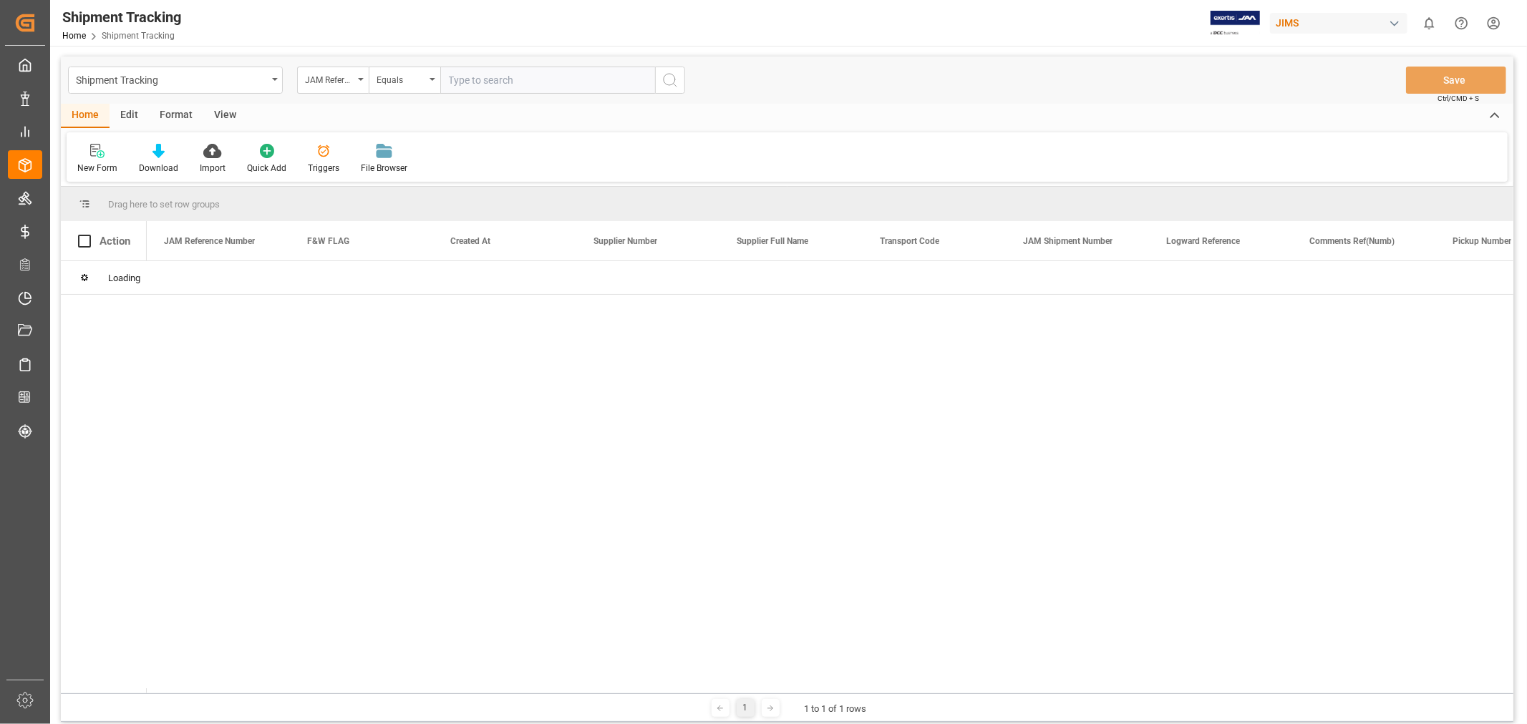
click at [482, 79] on input "text" at bounding box center [547, 80] width 215 height 27
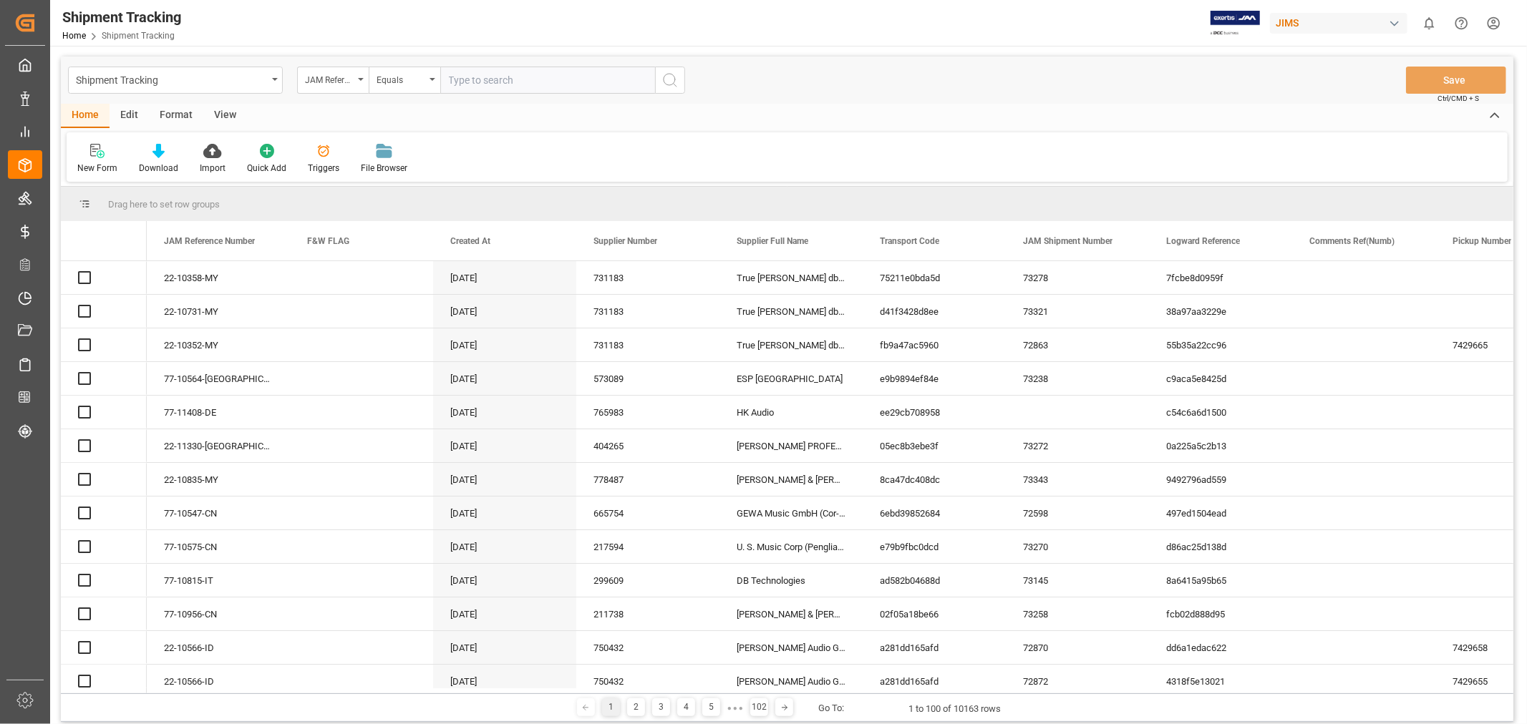
paste input "77-11171-CN"
type input "77-11171-CN"
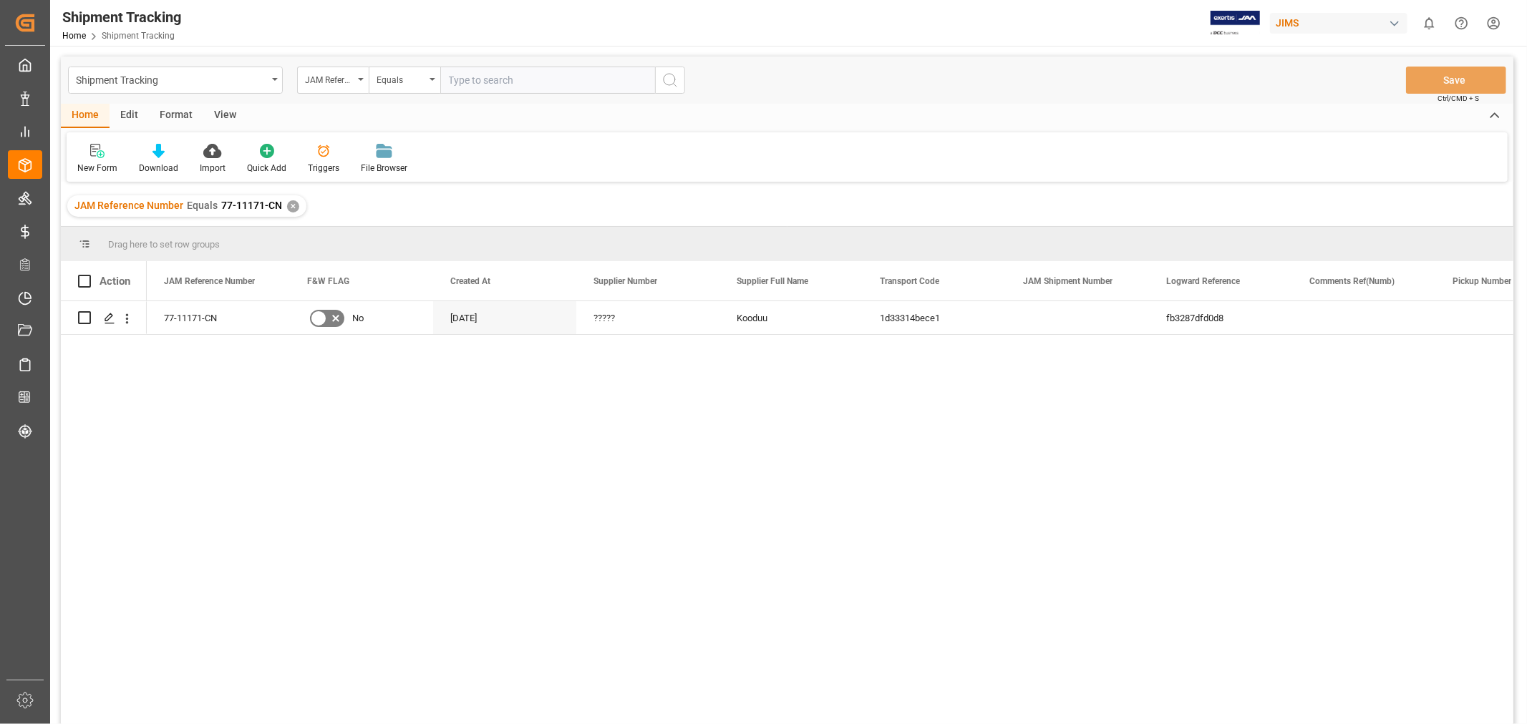
click at [218, 115] on div "View" at bounding box center [225, 116] width 44 height 24
click at [90, 167] on div "Default" at bounding box center [91, 168] width 28 height 13
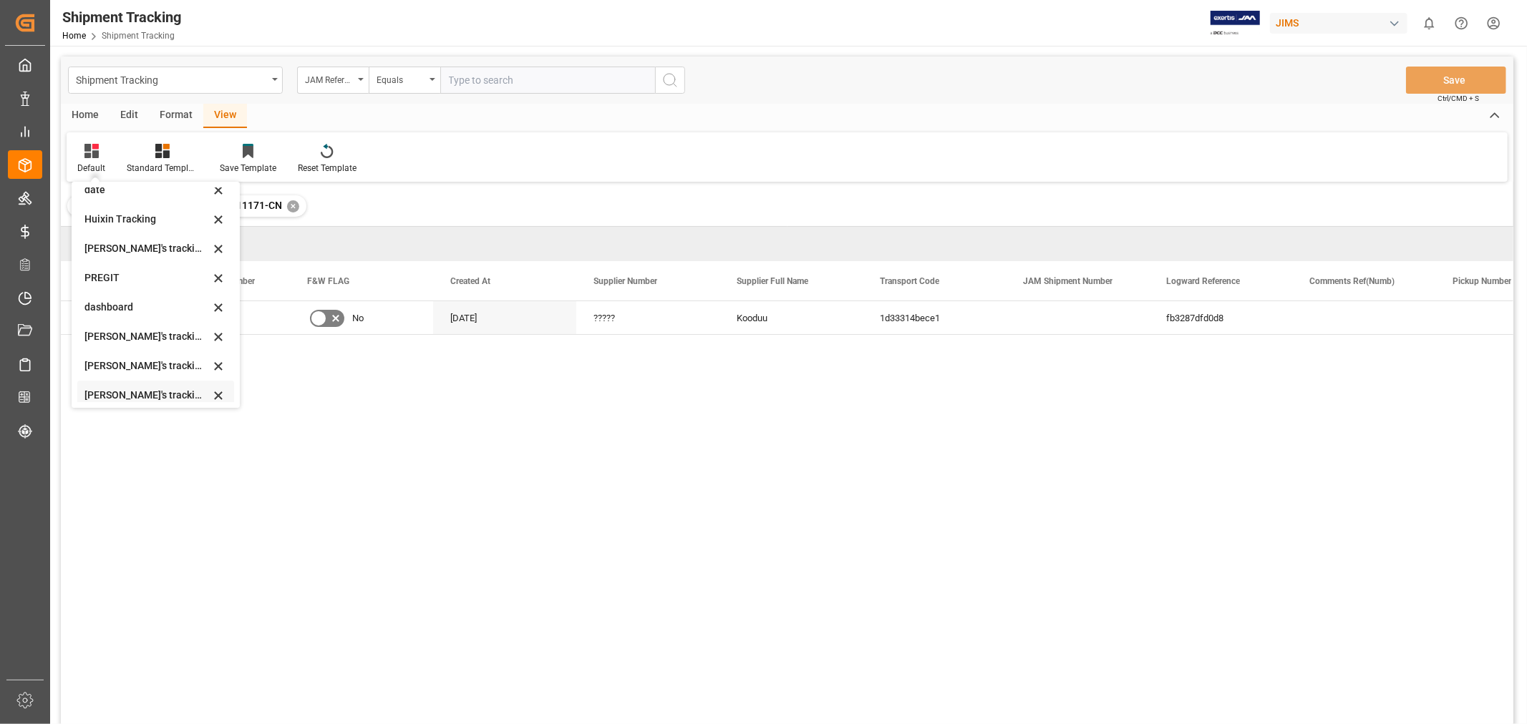
click at [147, 395] on div "Huixin's tracking all_sample" at bounding box center [146, 395] width 125 height 15
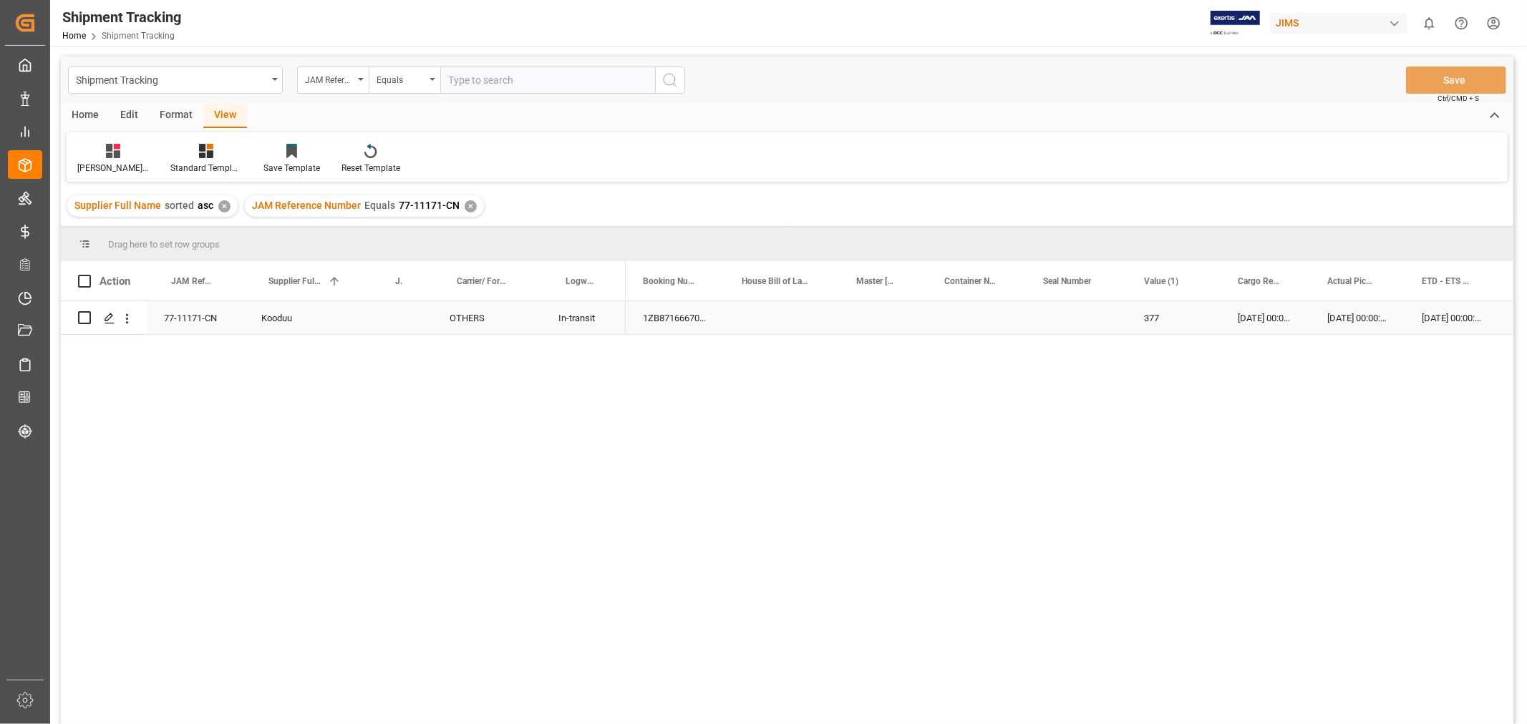
click at [1412, 323] on div "03-10-2025 00:00:00" at bounding box center [1451, 317] width 94 height 33
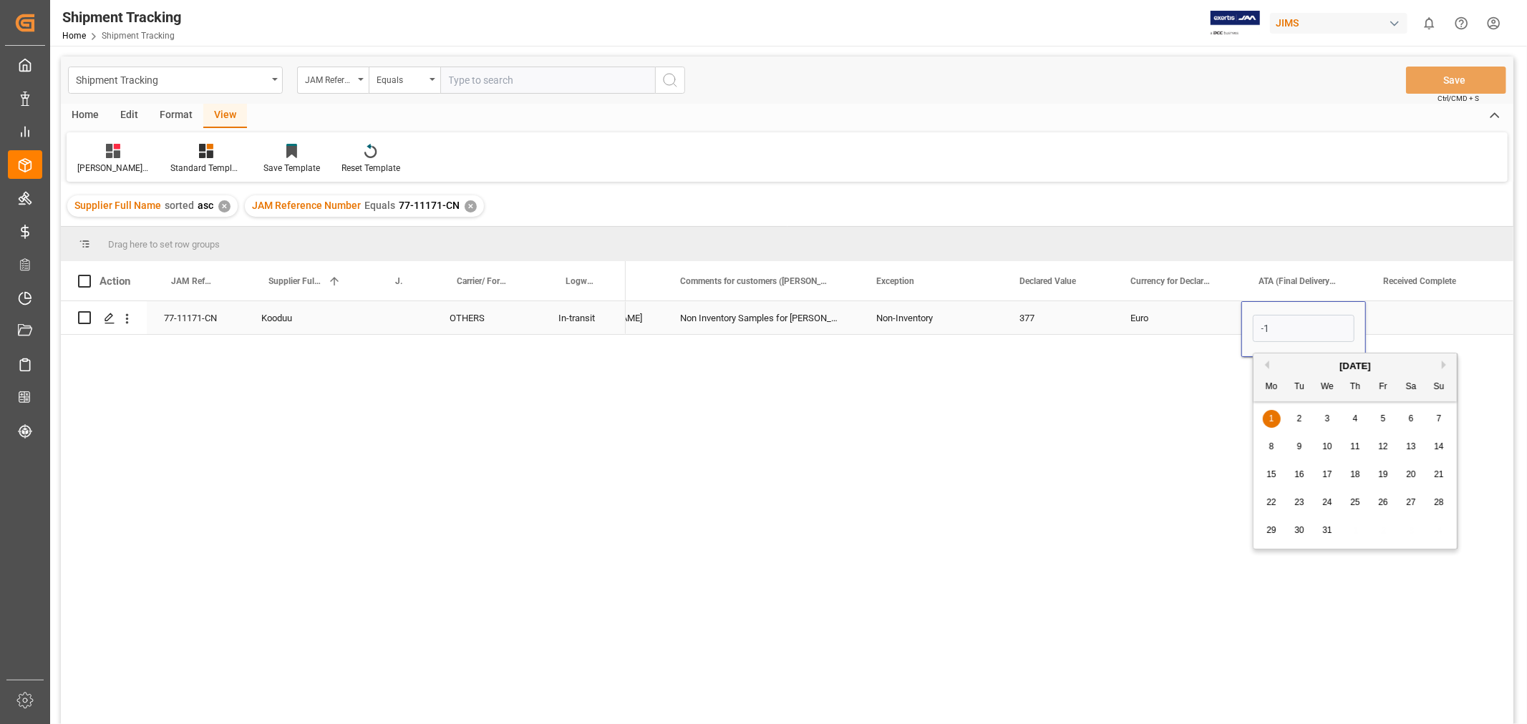
type input "-"
click at [1444, 361] on button "Next Month" at bounding box center [1445, 365] width 9 height 9
click at [1298, 444] on span "7" at bounding box center [1299, 447] width 5 height 10
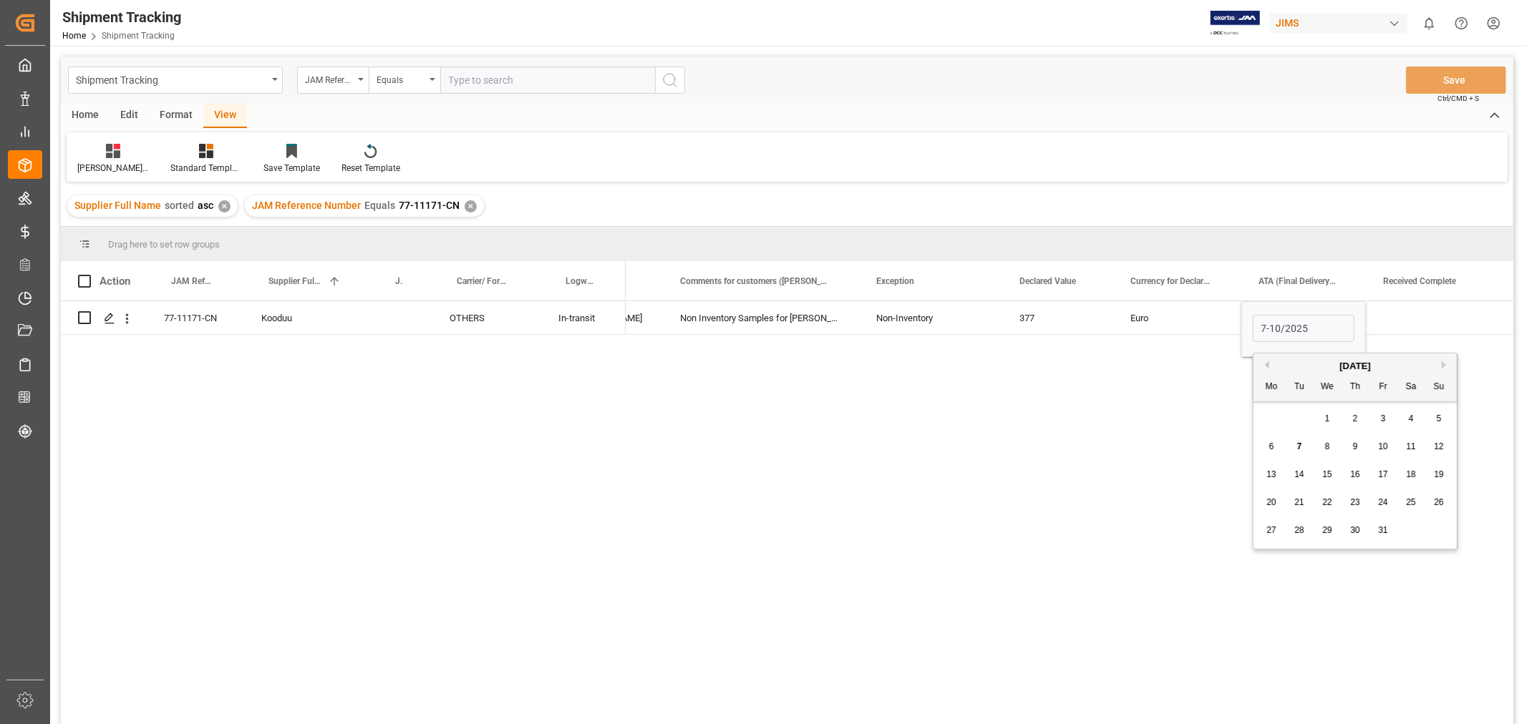
type input "[DATE]"
click at [1410, 323] on div "Press SPACE to select this row." at bounding box center [1437, 317] width 143 height 33
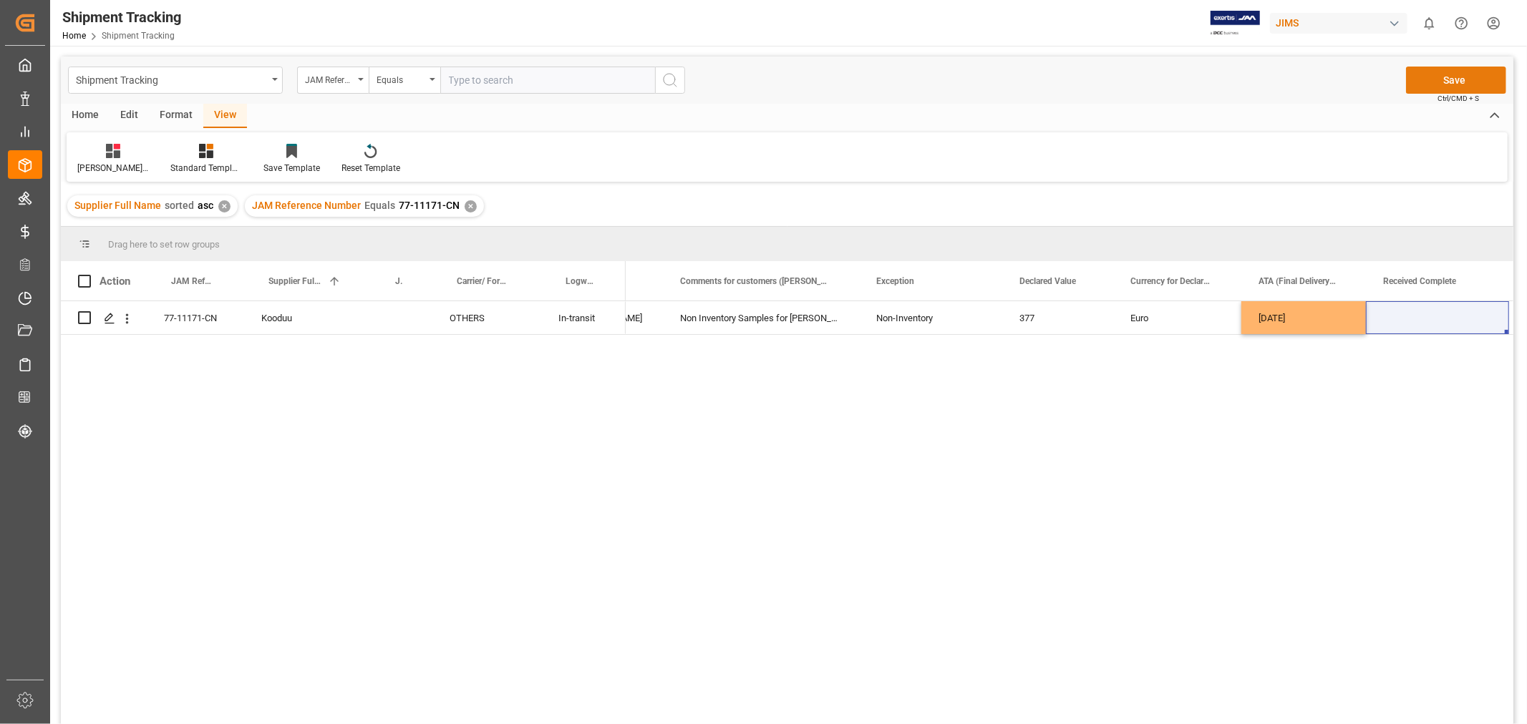
click at [1434, 76] on button "Save" at bounding box center [1456, 80] width 100 height 27
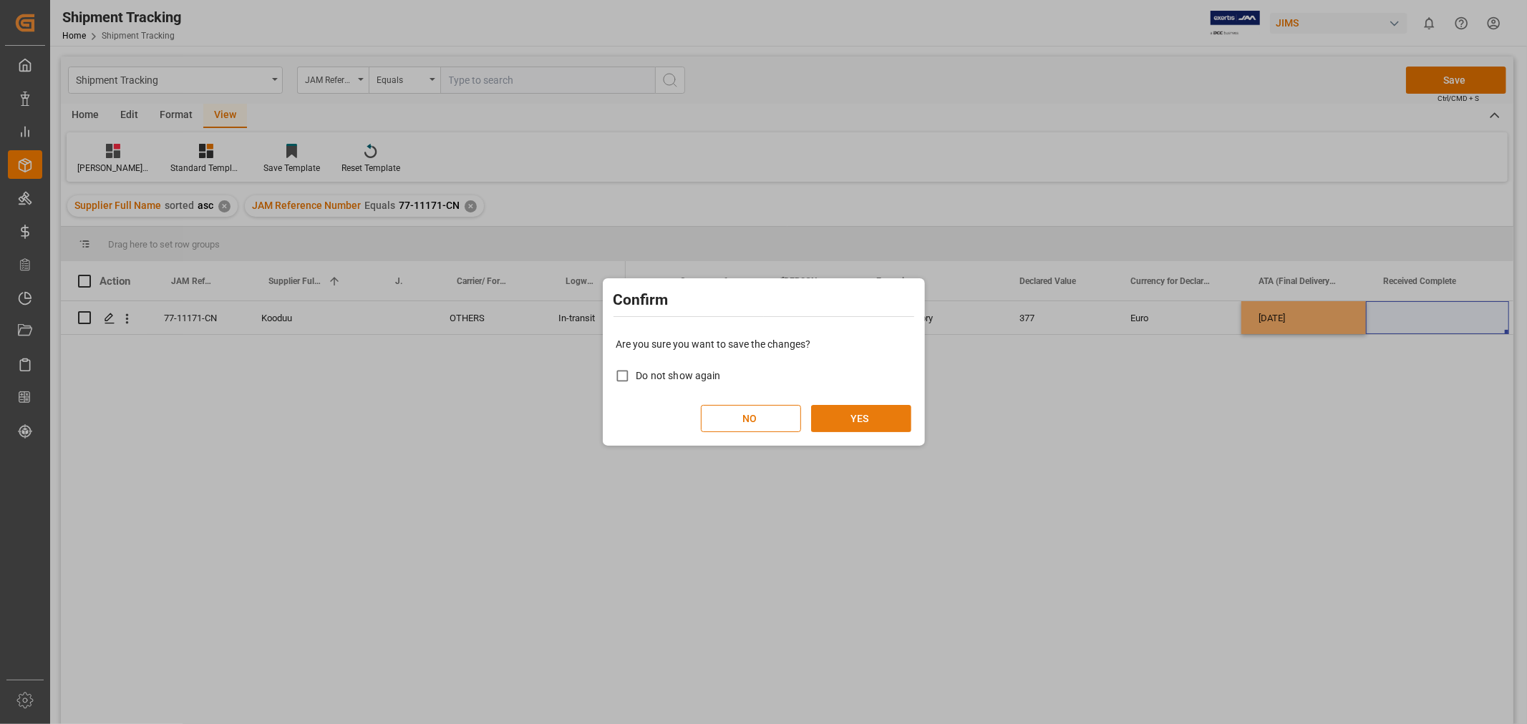
click at [860, 409] on button "YES" at bounding box center [861, 418] width 100 height 27
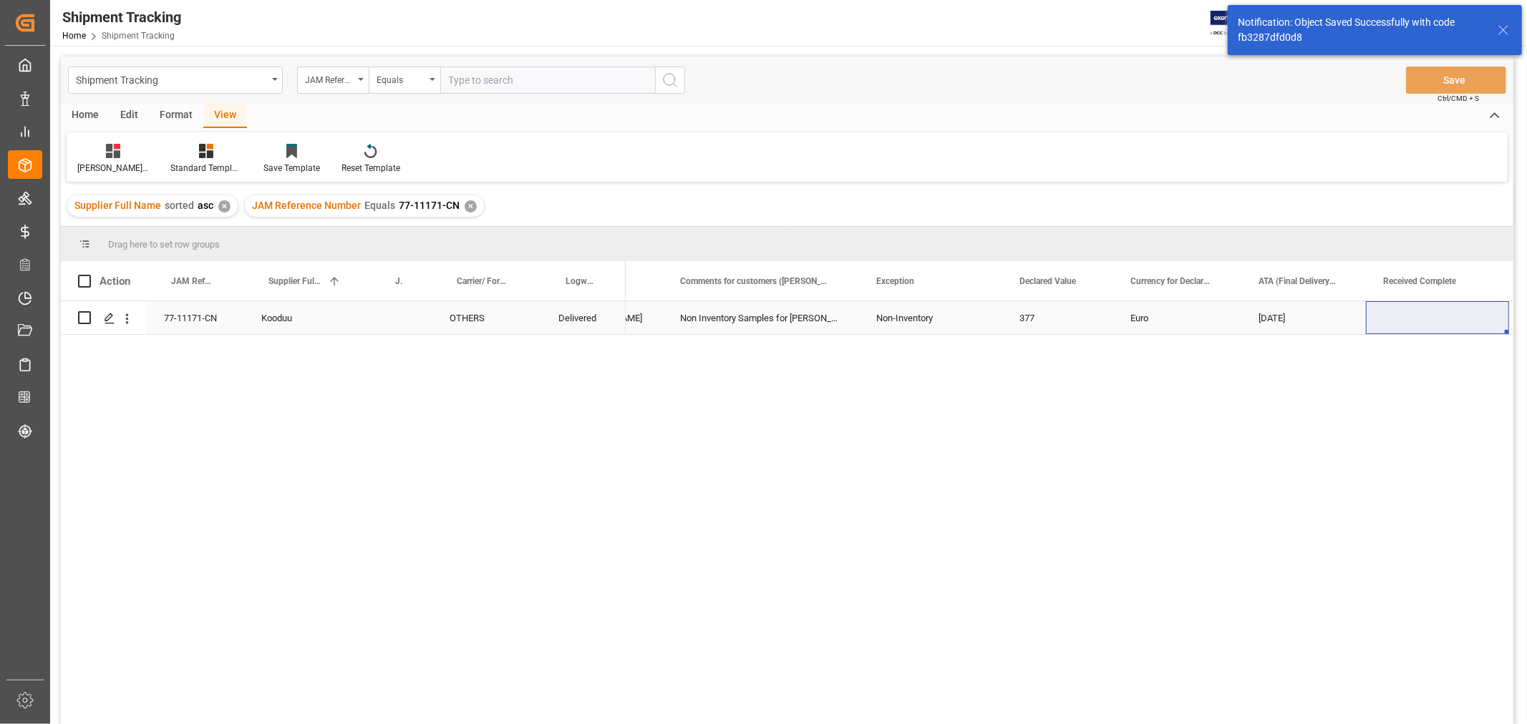
click at [175, 318] on div "77-11171-CN" at bounding box center [195, 317] width 97 height 33
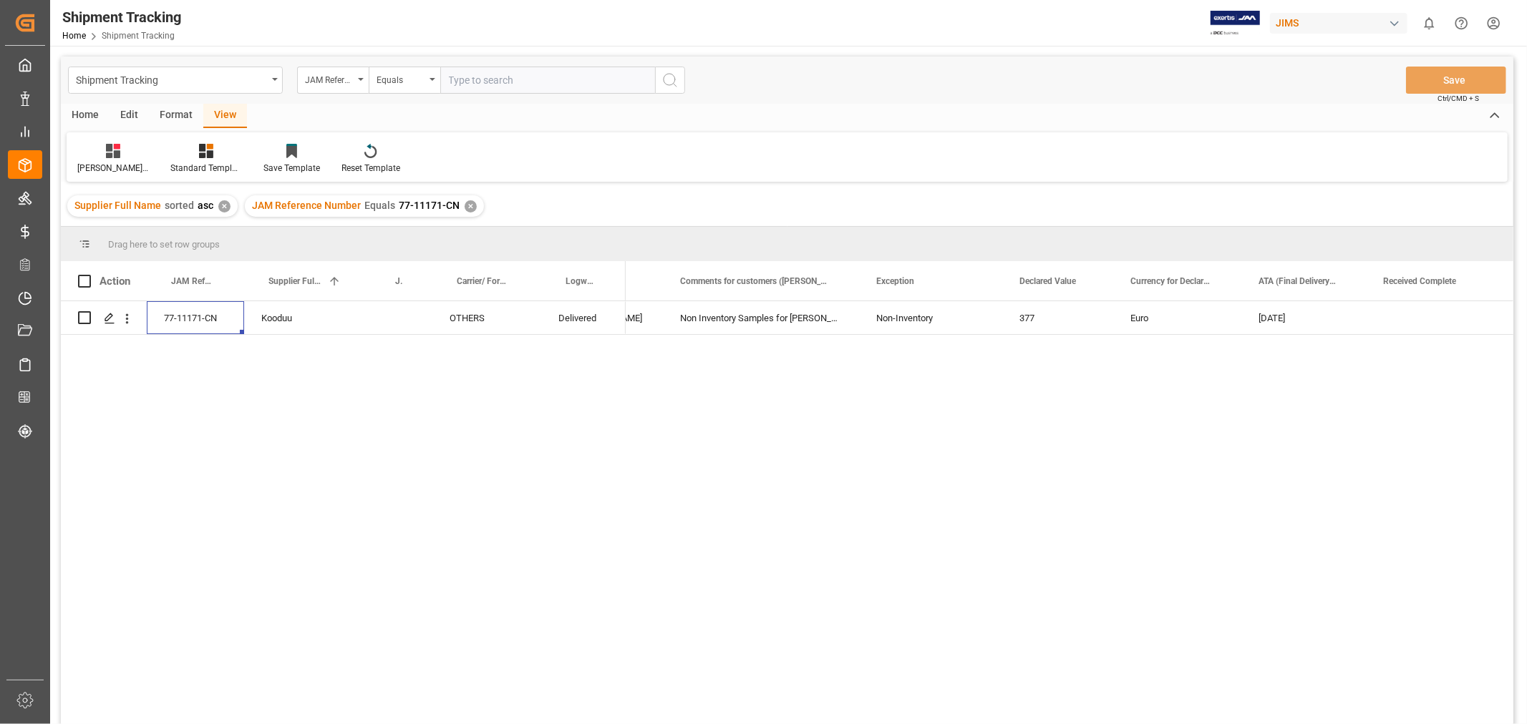
click at [470, 205] on div "✕" at bounding box center [470, 206] width 12 height 12
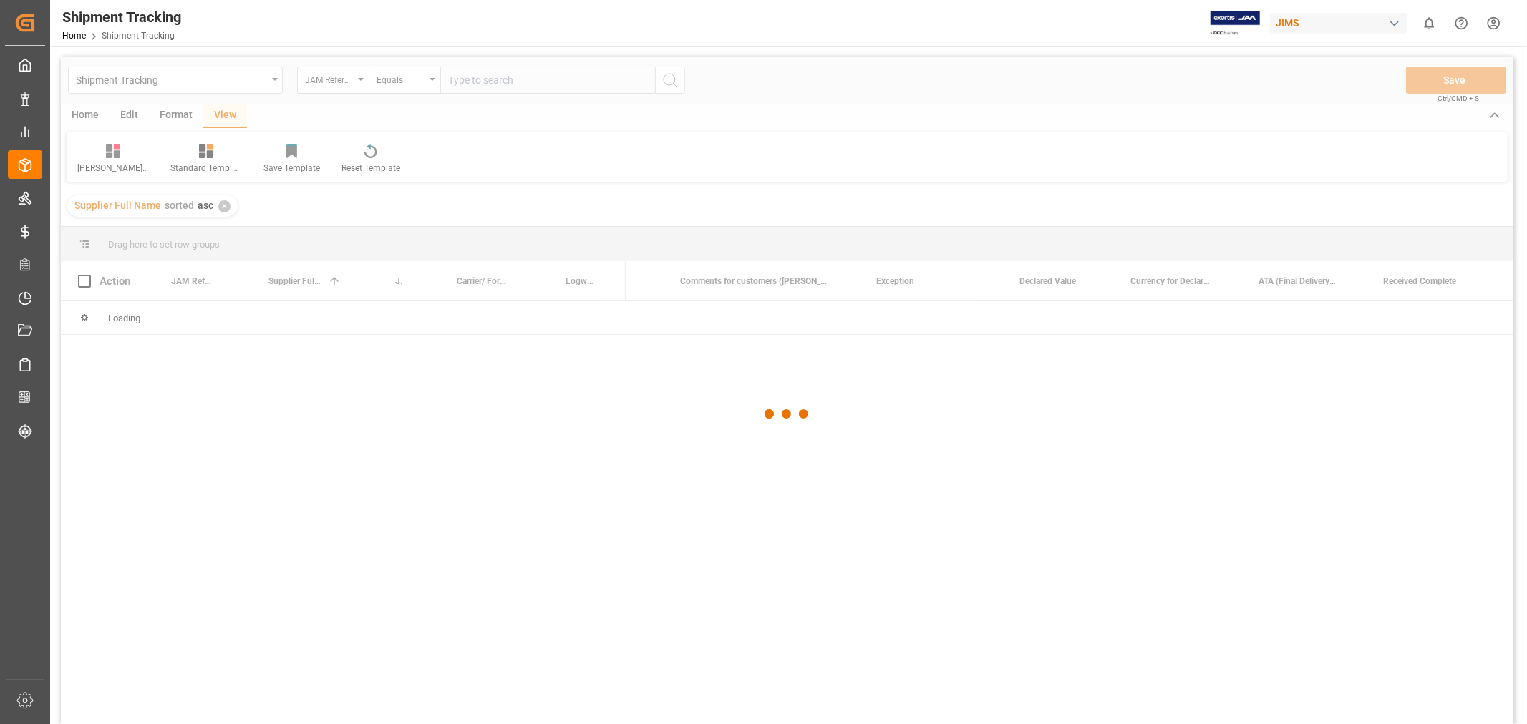
click at [494, 75] on div at bounding box center [787, 415] width 1452 height 716
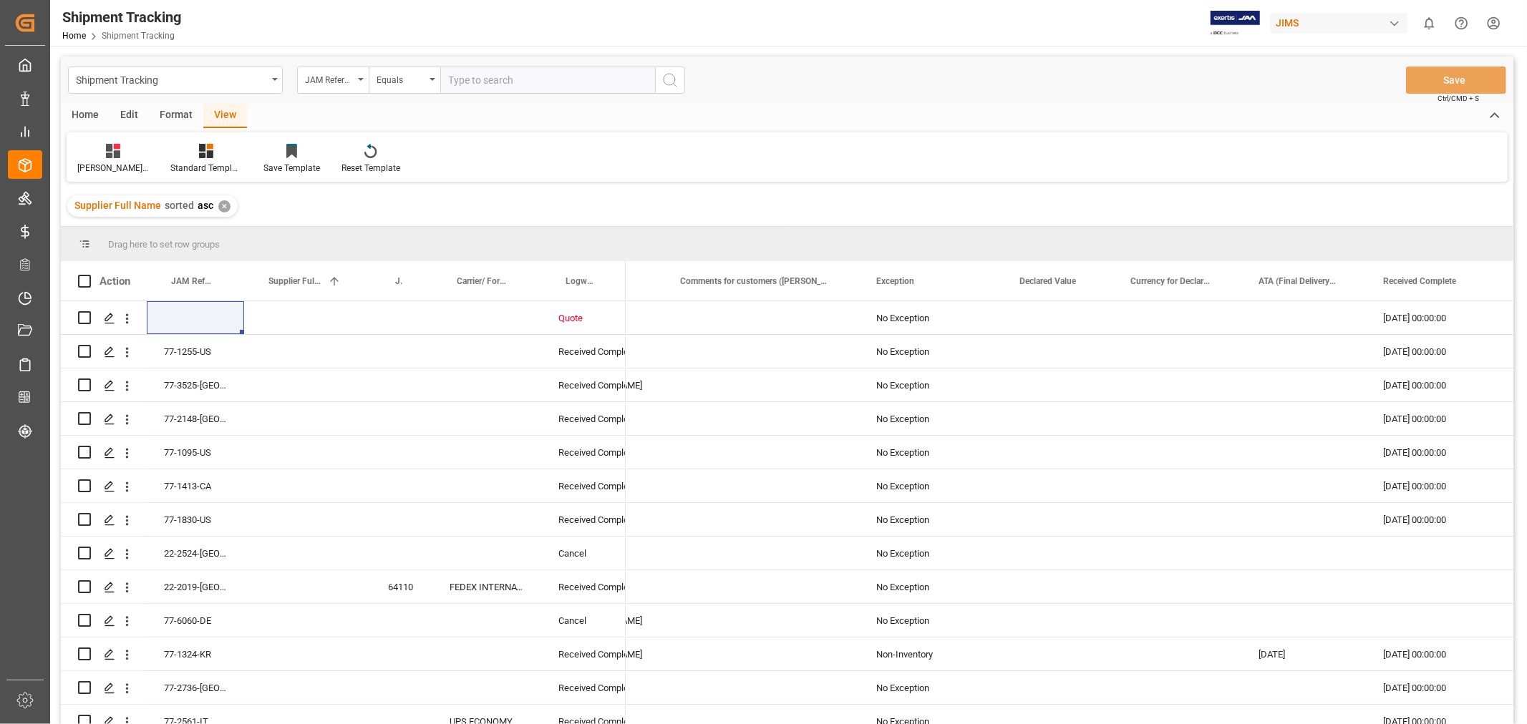
click at [494, 75] on input "text" at bounding box center [547, 80] width 215 height 27
type input "77-11399-US"
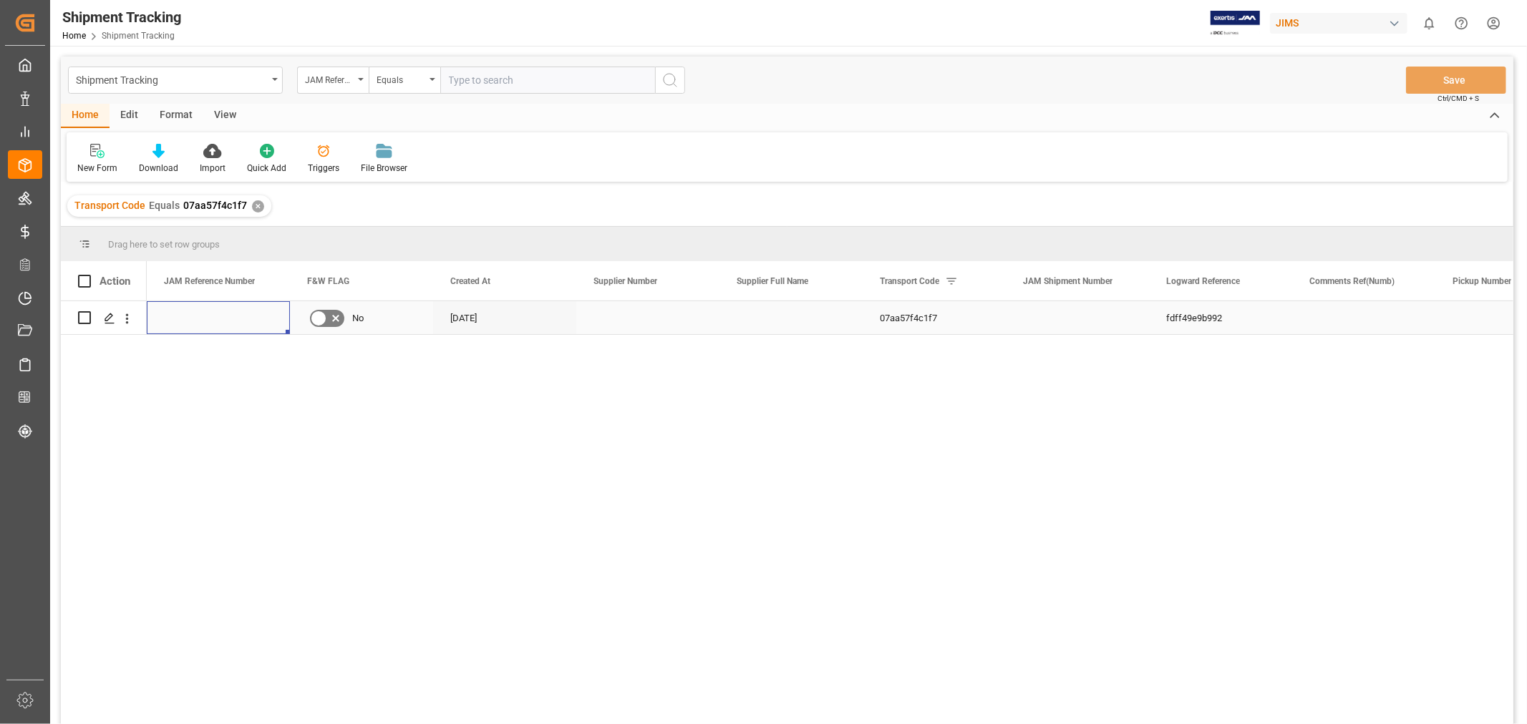
click at [187, 318] on div "Press SPACE to select this row." at bounding box center [218, 317] width 143 height 33
click at [187, 318] on input "Press SPACE to select this row." at bounding box center [218, 326] width 120 height 27
paste input "77-11399-US"
type input "77-11399-US"
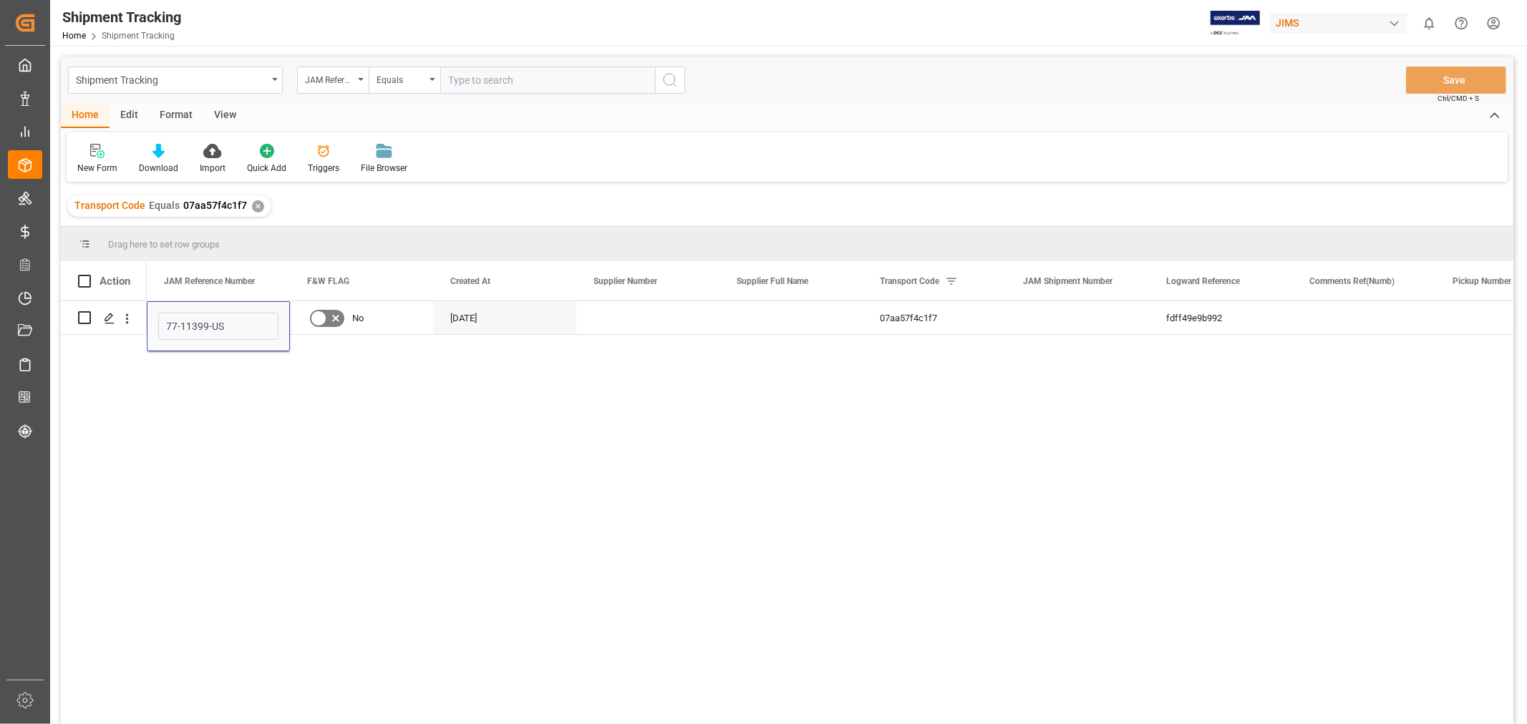
click at [712, 336] on div "77-11399-US No 07-10-2025 07aa57f4c1f7 fdff49e9b992 Quote" at bounding box center [830, 517] width 1366 height 432
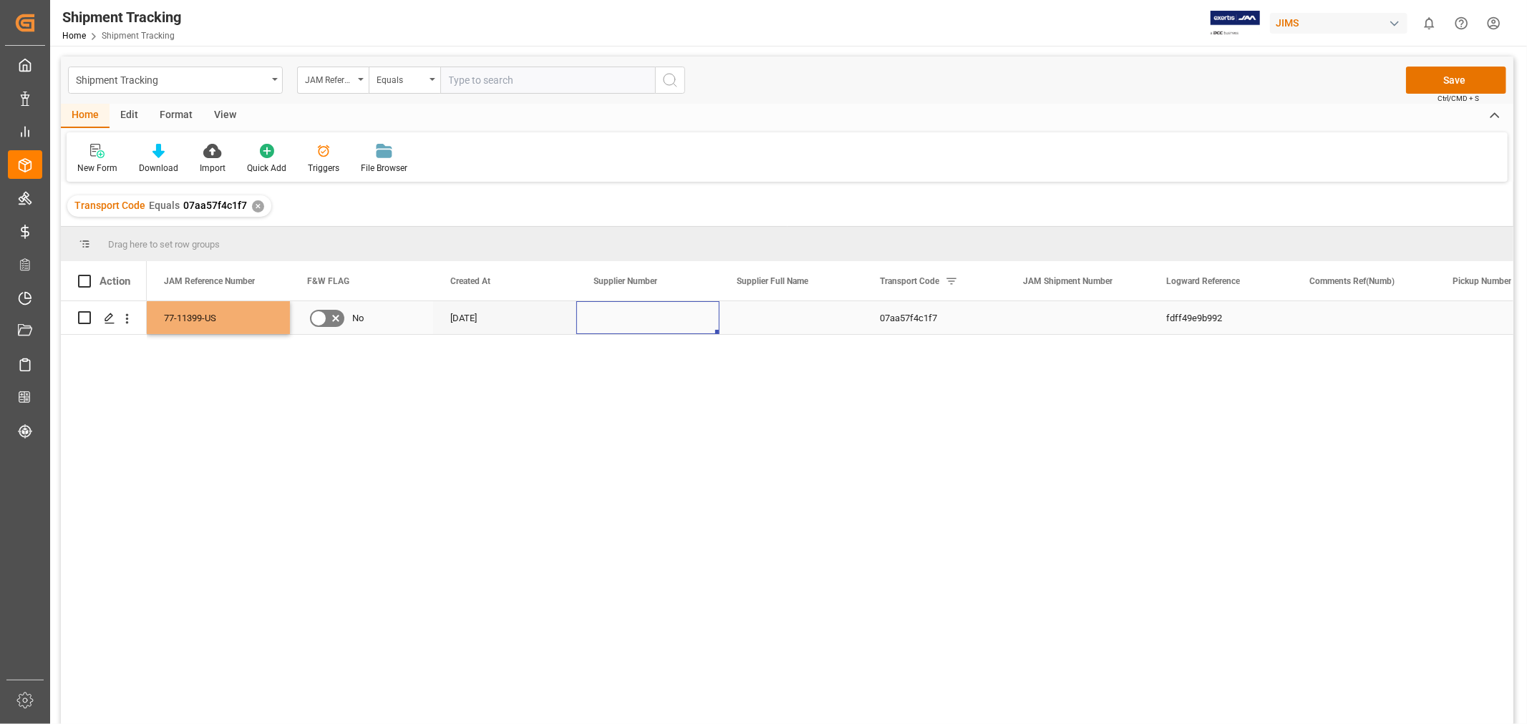
click at [714, 306] on div "Press SPACE to select this row." at bounding box center [647, 317] width 143 height 33
click at [1444, 80] on button "Save" at bounding box center [1456, 80] width 100 height 27
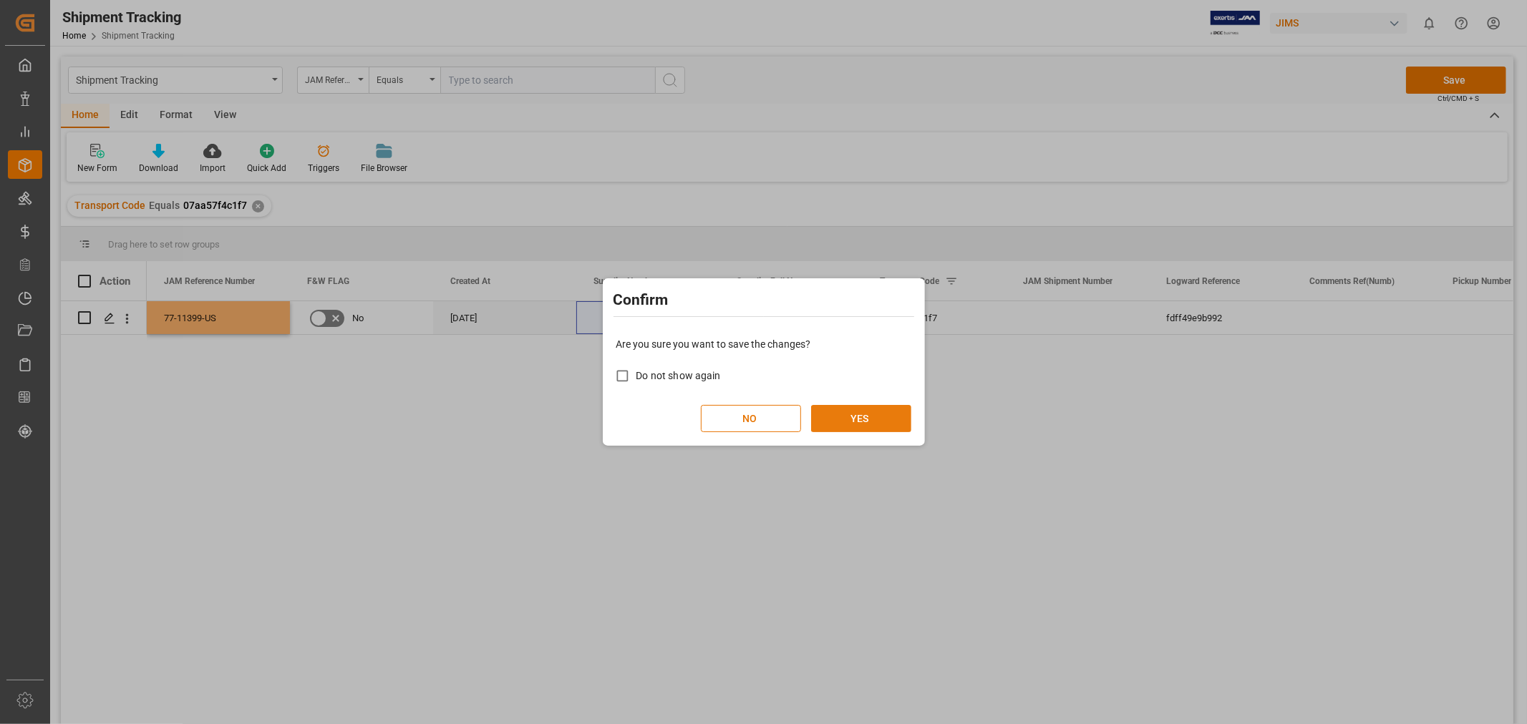
click at [838, 414] on button "YES" at bounding box center [861, 418] width 100 height 27
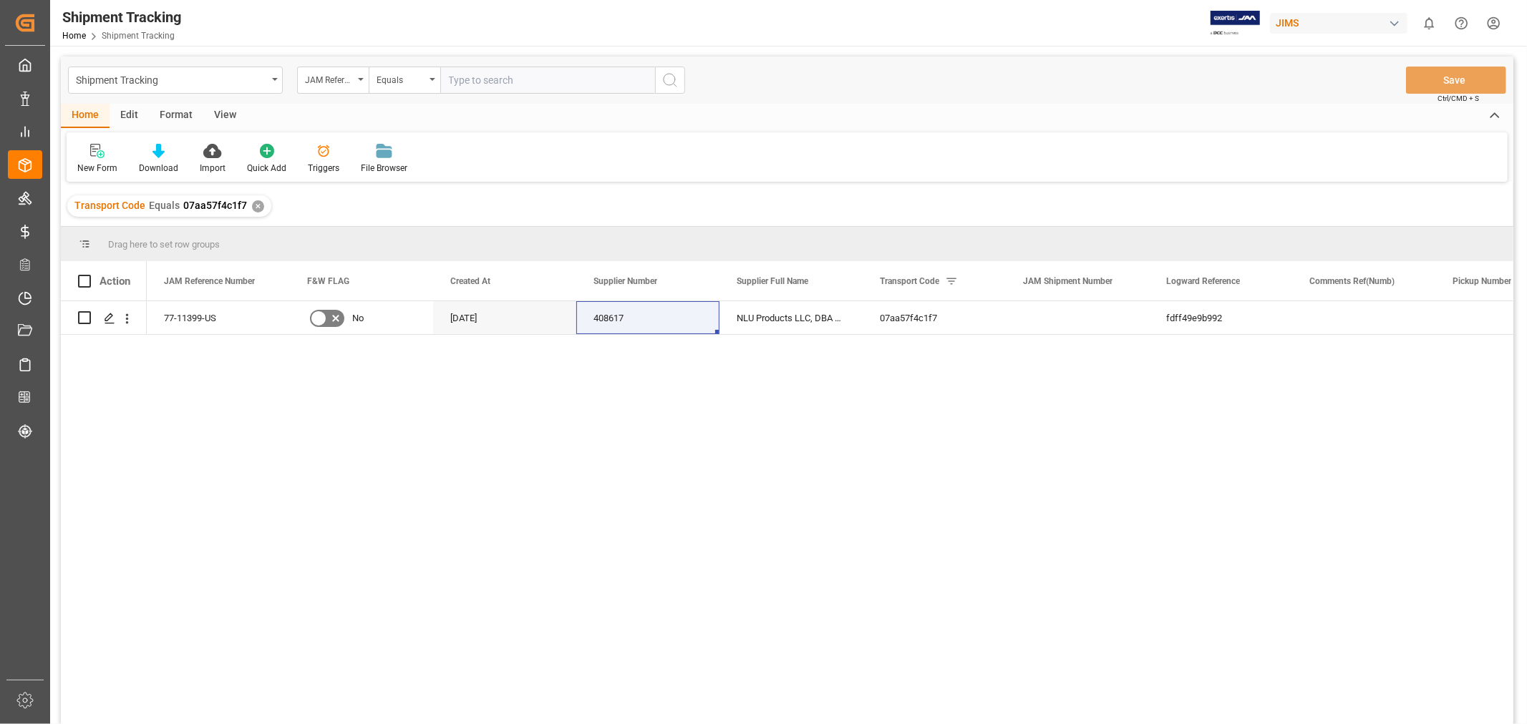
click at [218, 112] on div "View" at bounding box center [225, 116] width 44 height 24
click at [102, 160] on div "Default" at bounding box center [91, 158] width 49 height 31
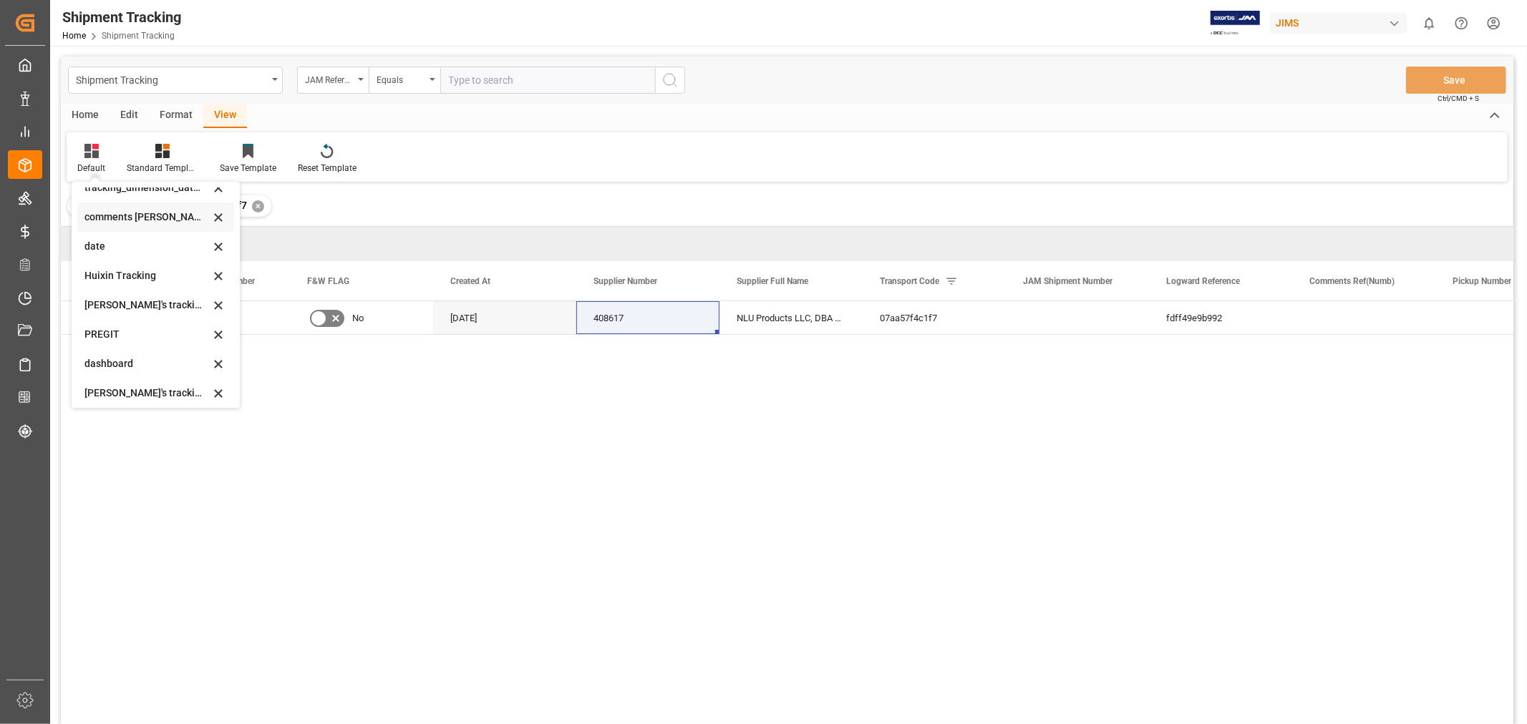
scroll to position [238, 0]
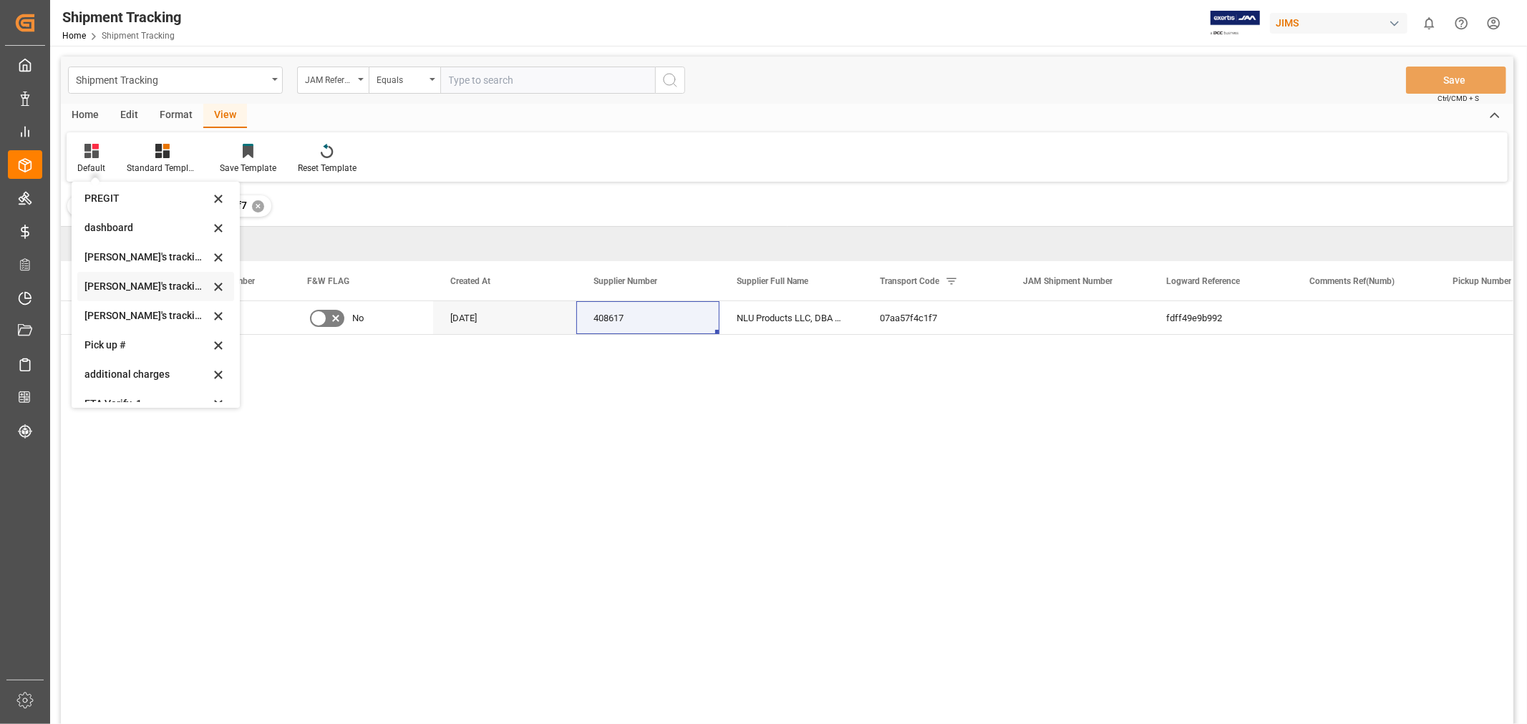
click at [130, 289] on div "Huixin's tracking all # _5" at bounding box center [146, 286] width 125 height 15
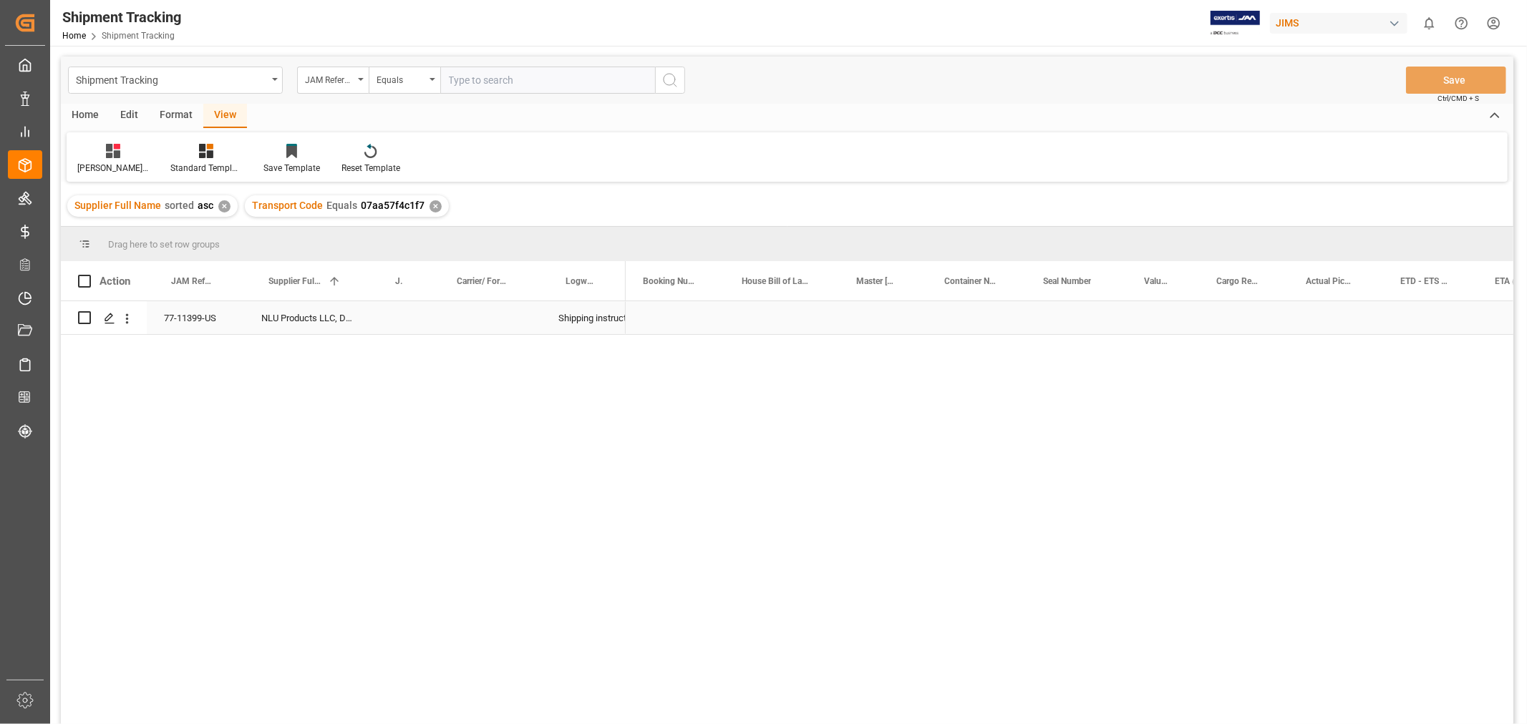
click at [1343, 334] on div "Press SPACE to select this row." at bounding box center [1335, 317] width 94 height 33
click at [1420, 323] on div "Press SPACE to select this row." at bounding box center [1437, 317] width 143 height 33
click at [1486, 331] on icon "open menu" at bounding box center [1482, 326] width 17 height 17
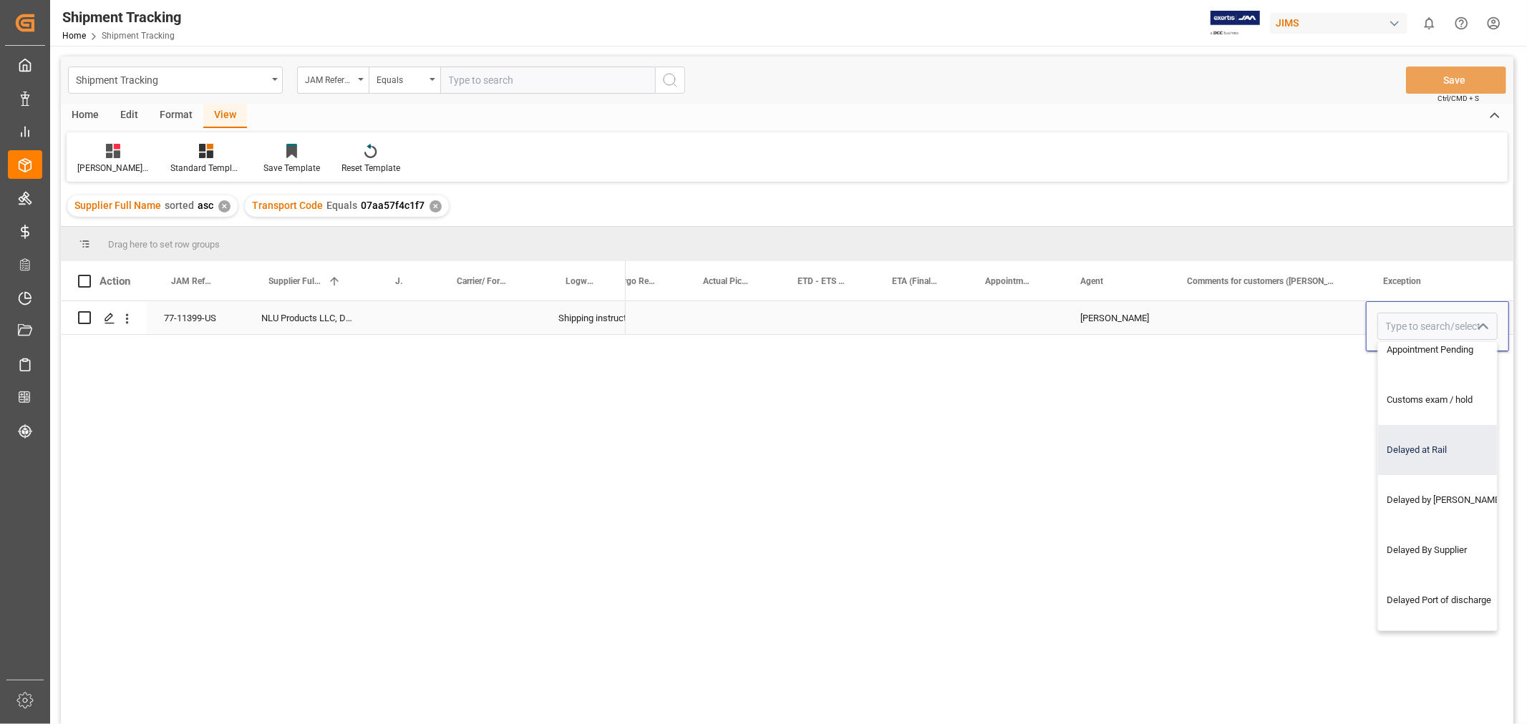
scroll to position [0, 0]
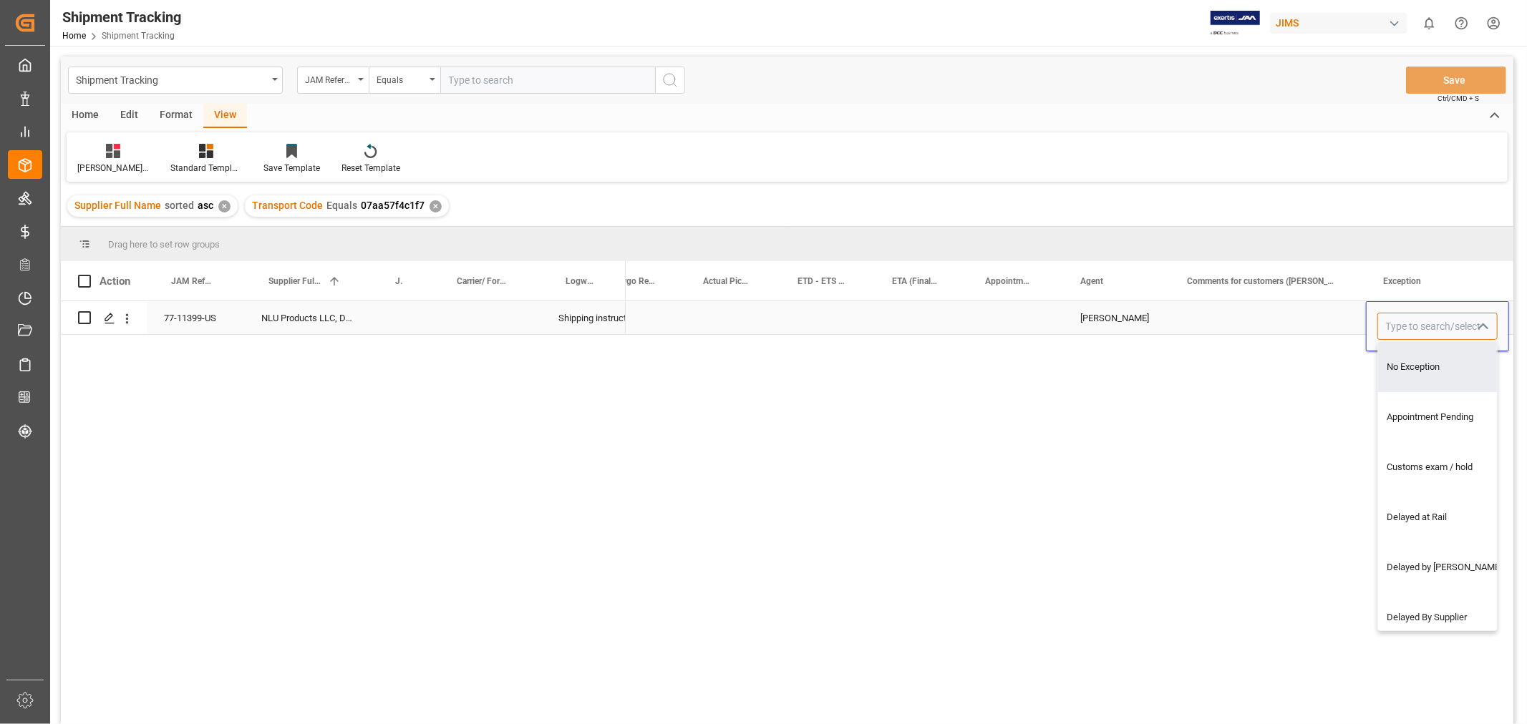
click at [1397, 323] on input "Press SPACE to select this row." at bounding box center [1437, 326] width 120 height 27
click at [1403, 364] on div "Non-Inventory" at bounding box center [1437, 367] width 119 height 50
type input "Non-Inventory"
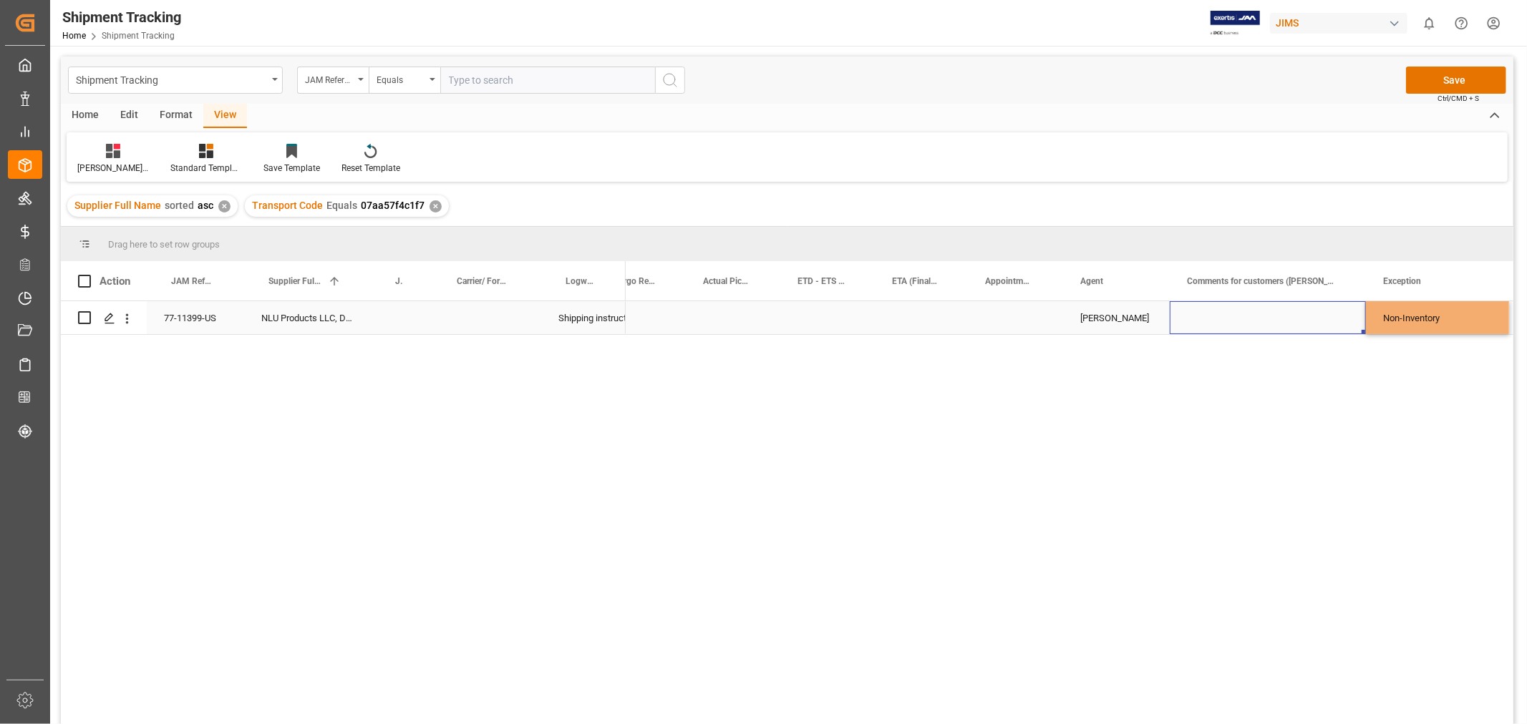
click at [1209, 308] on div "Press SPACE to select this row." at bounding box center [1267, 317] width 196 height 33
click at [1208, 308] on div "Press SPACE to select this row." at bounding box center [1267, 317] width 196 height 33
click at [1207, 318] on input "Press SPACE to select this row." at bounding box center [1267, 326] width 173 height 27
click at [1198, 324] on input "Press SPACE to select this row." at bounding box center [1267, 326] width 173 height 27
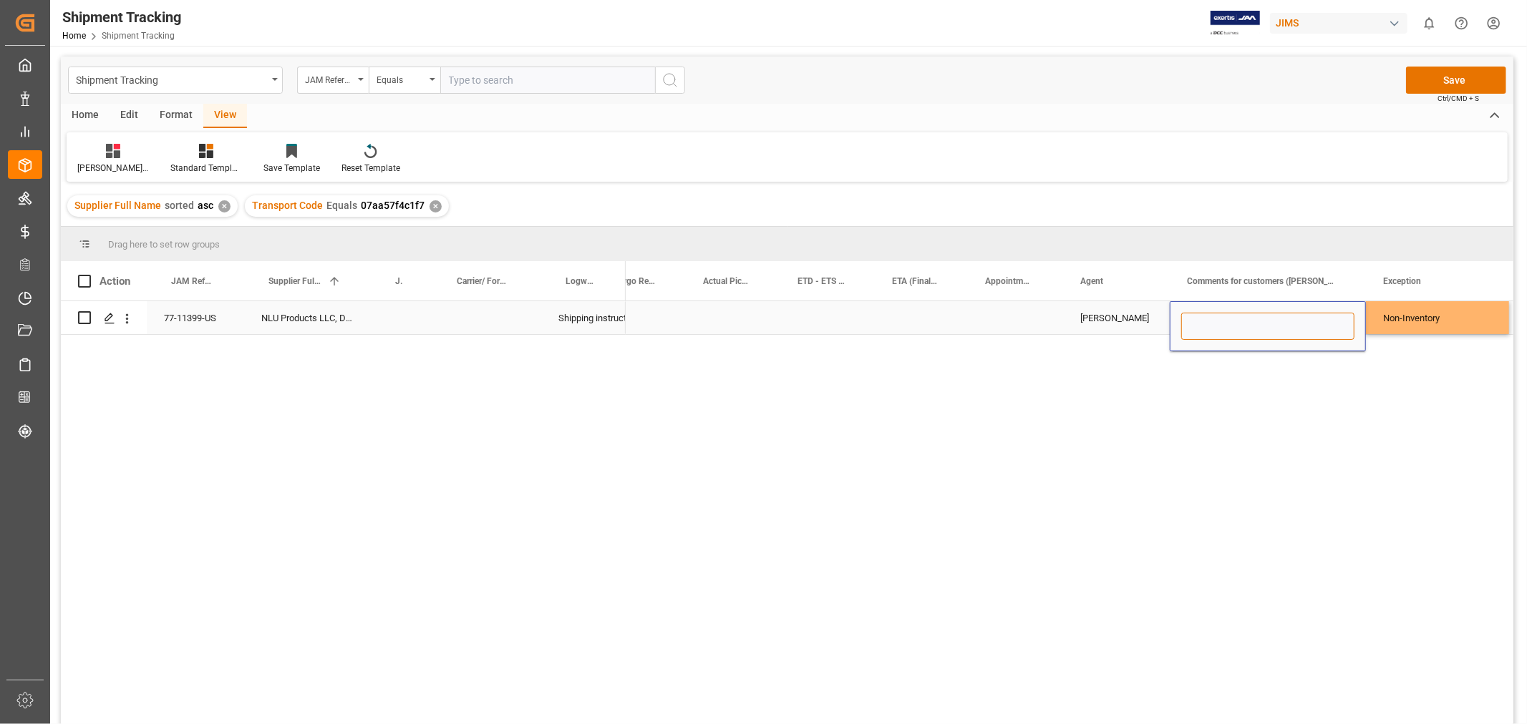
paste input "Non inventory labels_ Attn: Marielle Pinet"
type input "Non inventory labels_ Attn: Marielle Pinet"
click at [1282, 434] on div "HuiXin Gao Non inventory labels_ Attn: Marielle Pinet Non-Inventory" at bounding box center [1068, 517] width 887 height 432
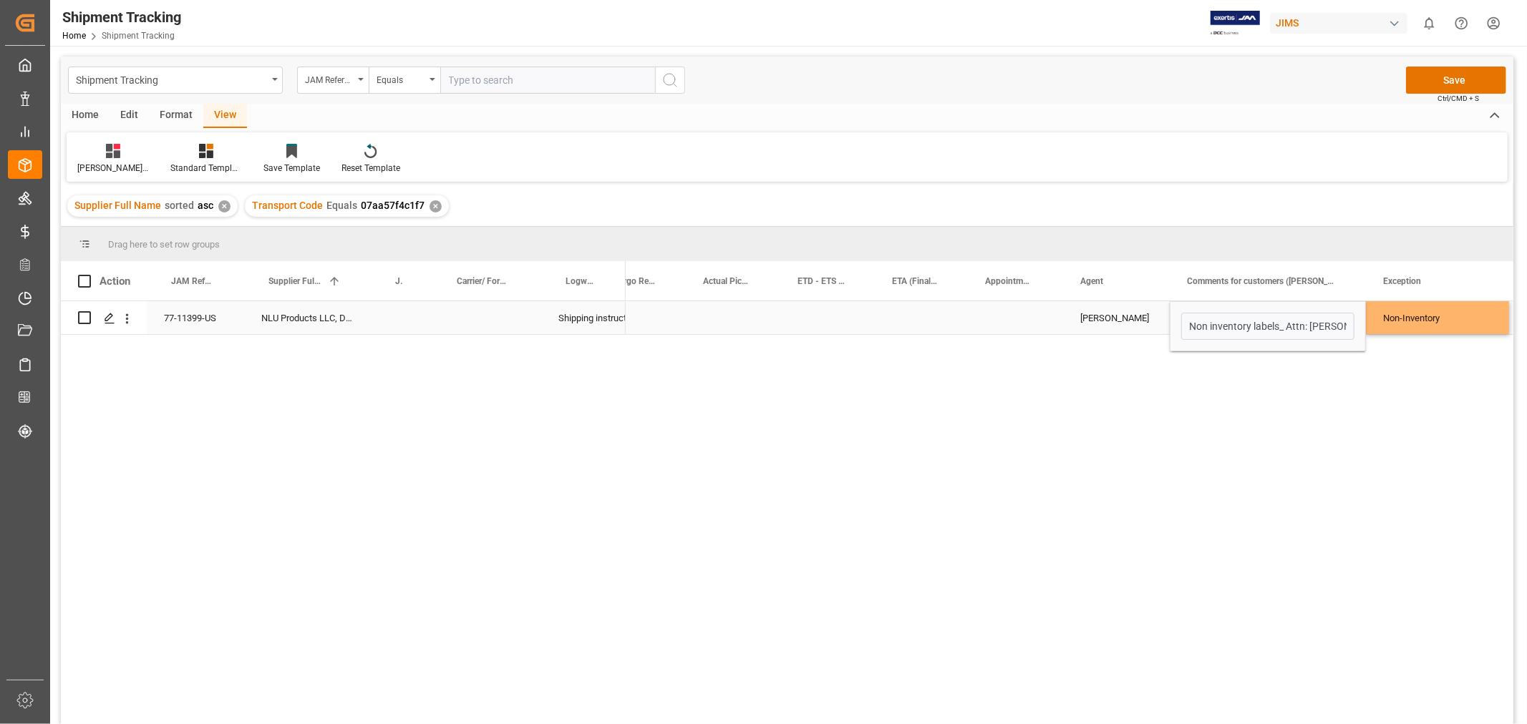
click at [1077, 326] on div "HuiXin Gao" at bounding box center [1116, 317] width 107 height 33
click at [1444, 88] on button "Save" at bounding box center [1456, 80] width 100 height 27
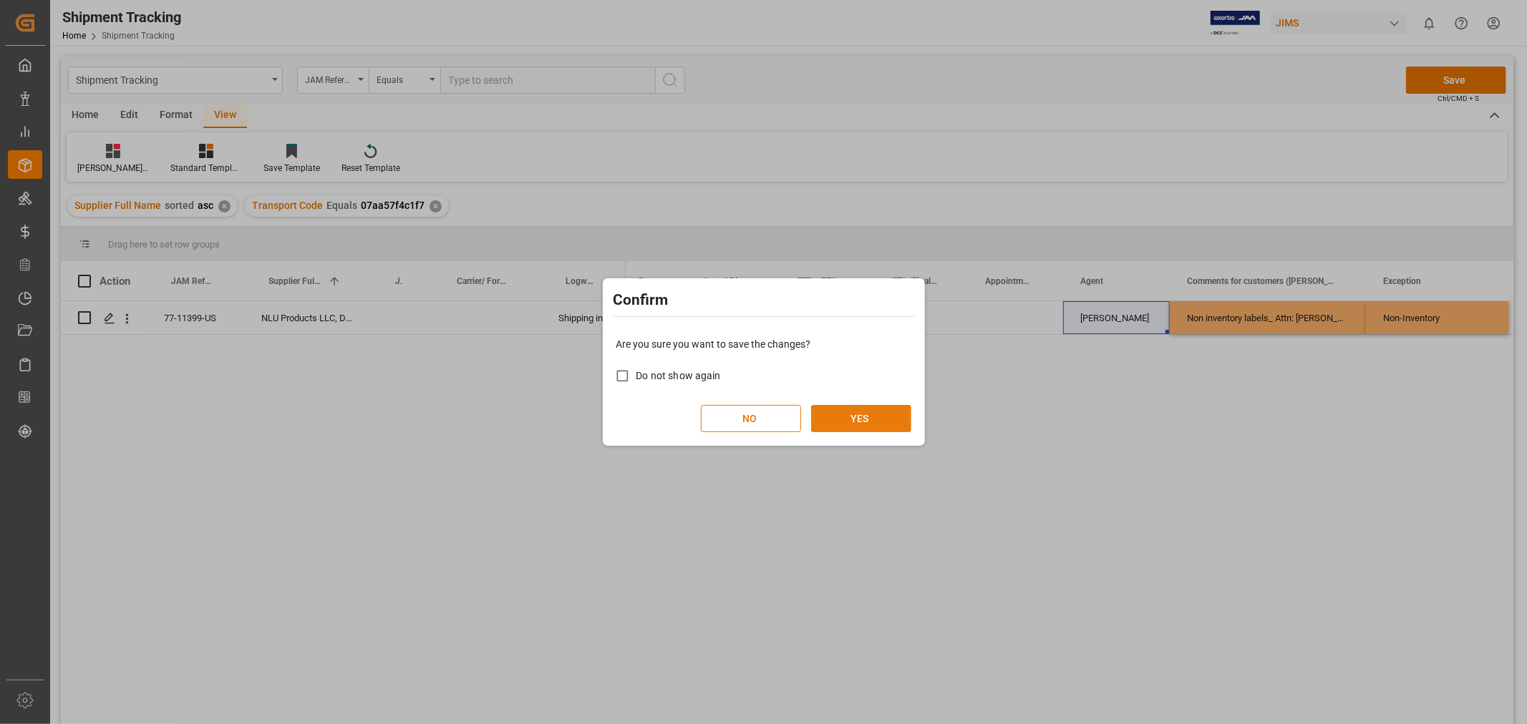
click at [841, 409] on button "YES" at bounding box center [861, 418] width 100 height 27
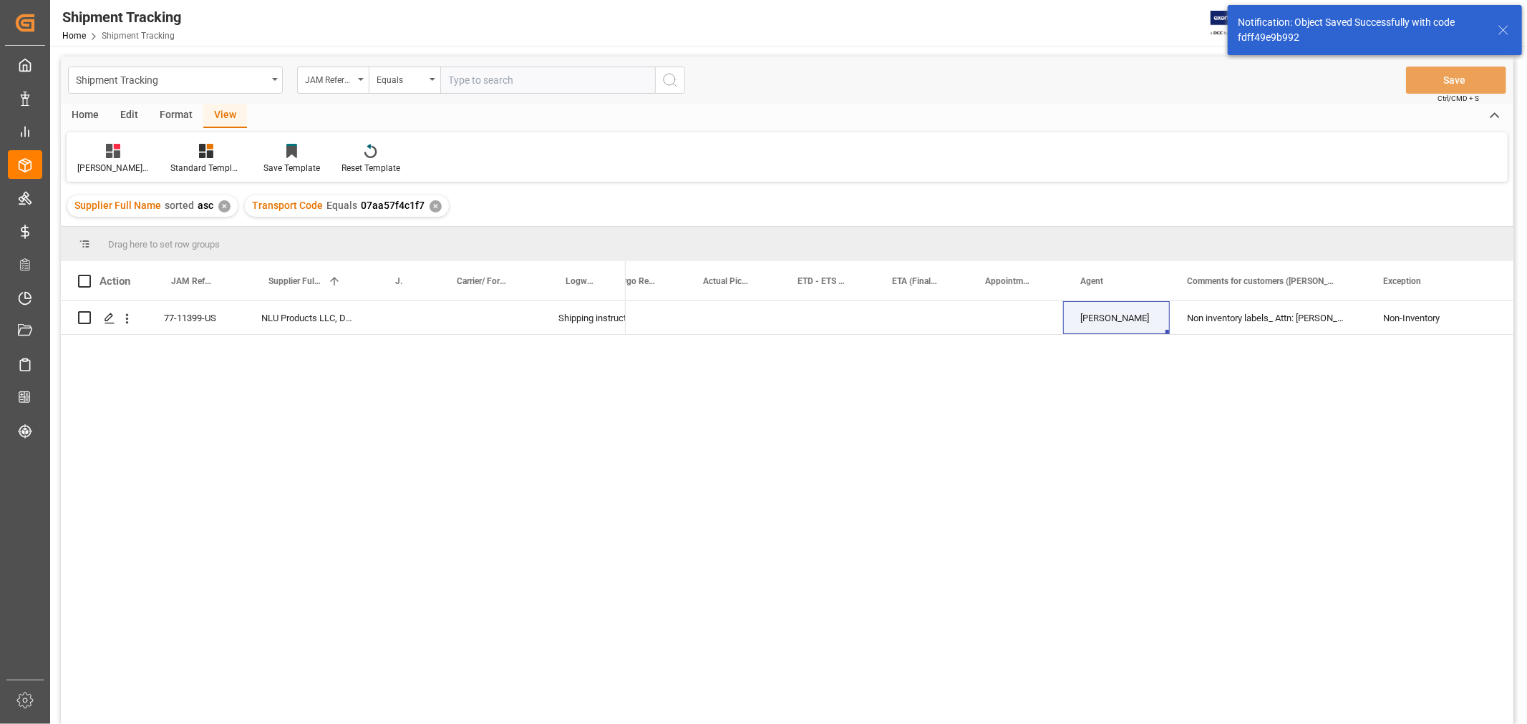
click at [857, 595] on div "HuiXin Gao Non inventory labels_ Attn: Marielle Pinet Non-Inventory" at bounding box center [1068, 517] width 887 height 432
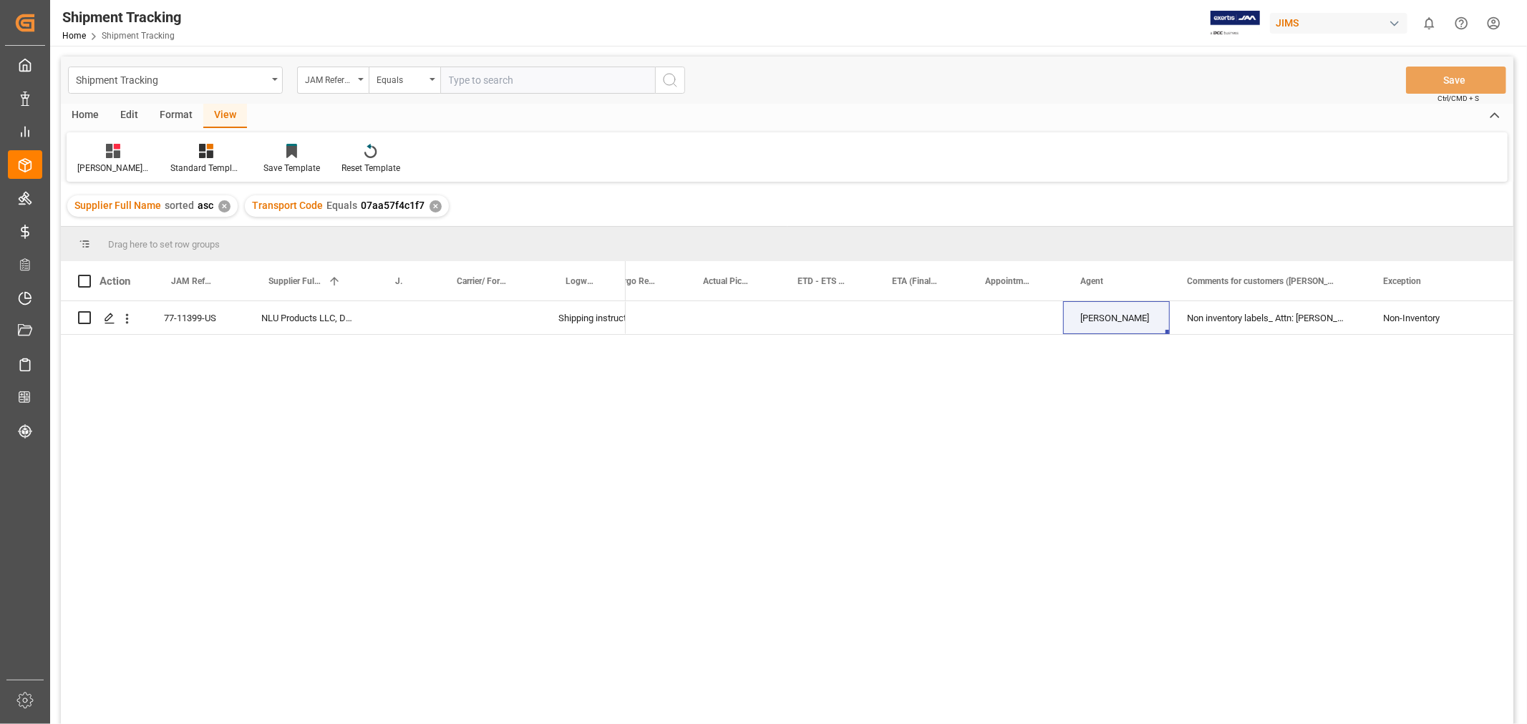
click at [1038, 205] on div "Supplier Full Name sorted asc ✕ Transport Code Equals 07aa57f4c1f7 ✕" at bounding box center [787, 206] width 1452 height 40
